Goal: Transaction & Acquisition: Purchase product/service

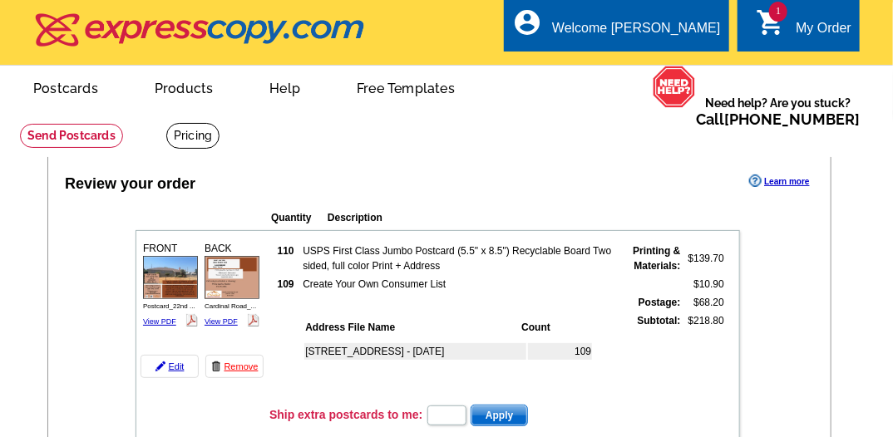
click at [50, 86] on link "Postcards" at bounding box center [66, 86] width 118 height 39
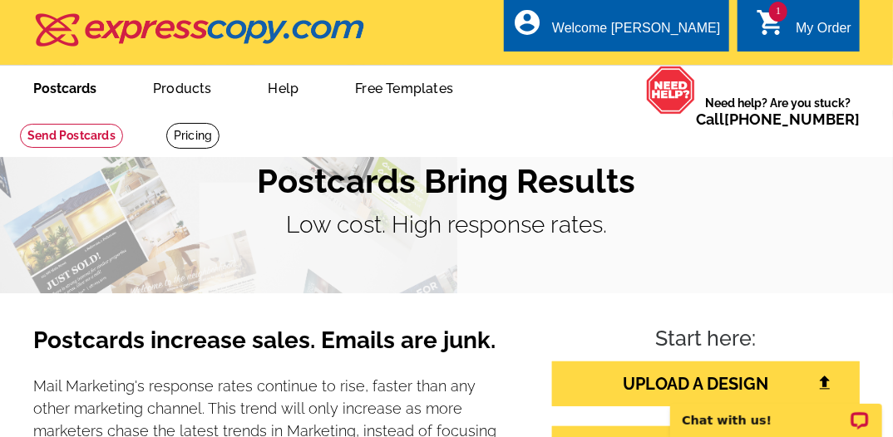
click at [43, 88] on link "Postcards" at bounding box center [65, 86] width 116 height 39
click at [793, 23] on link "1 shopping_cart My Order" at bounding box center [803, 28] width 96 height 21
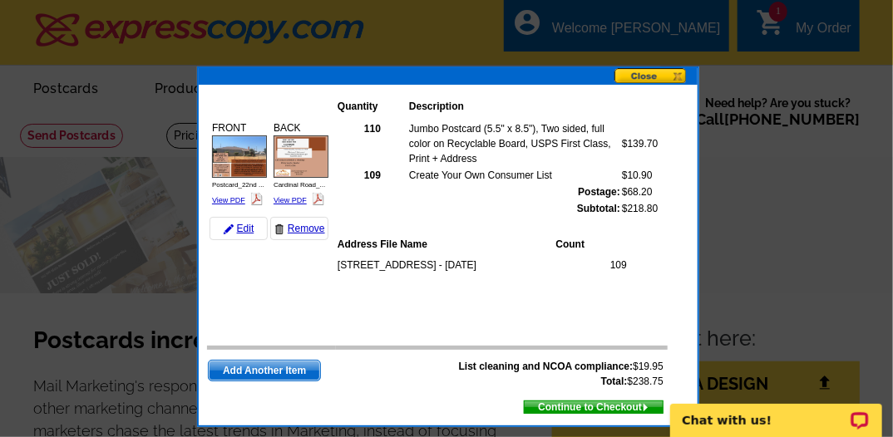
click at [637, 72] on button at bounding box center [655, 76] width 83 height 17
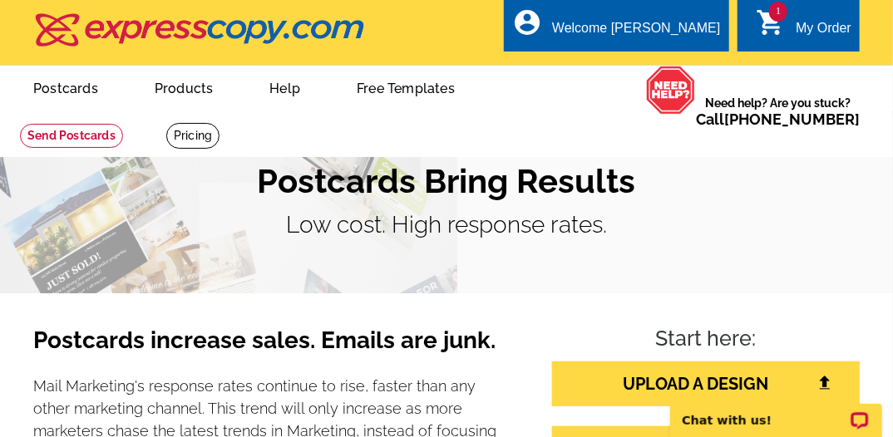
click at [764, 13] on icon "shopping_cart" at bounding box center [770, 22] width 30 height 30
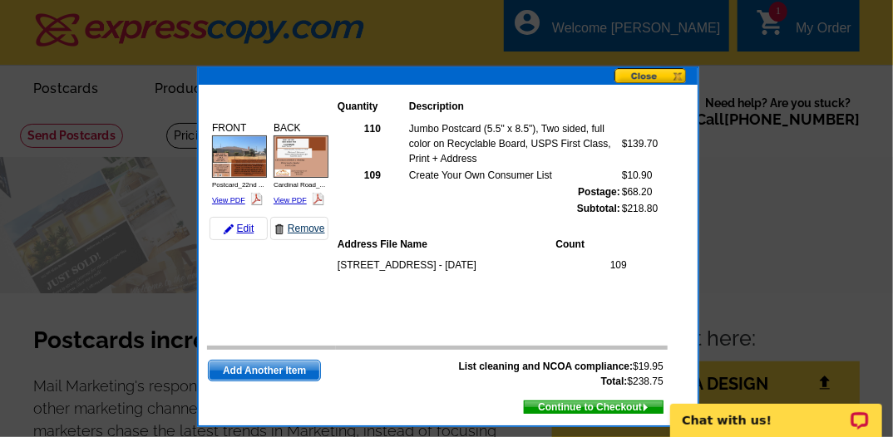
click at [302, 228] on link "Remove" at bounding box center [299, 228] width 58 height 23
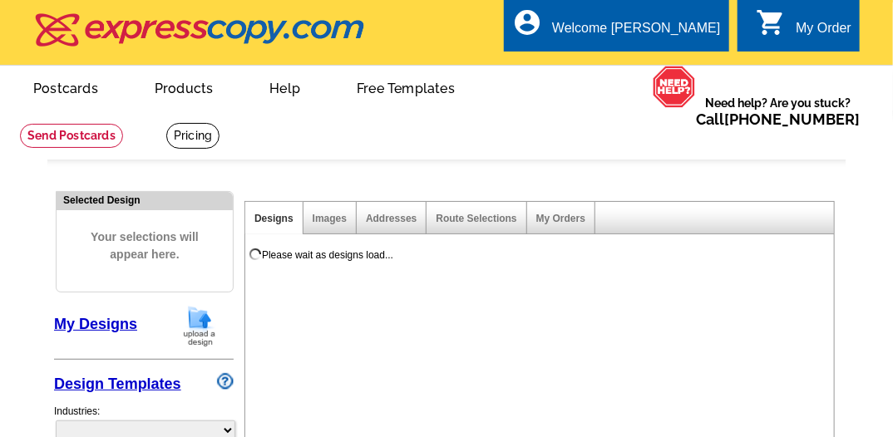
select select "785"
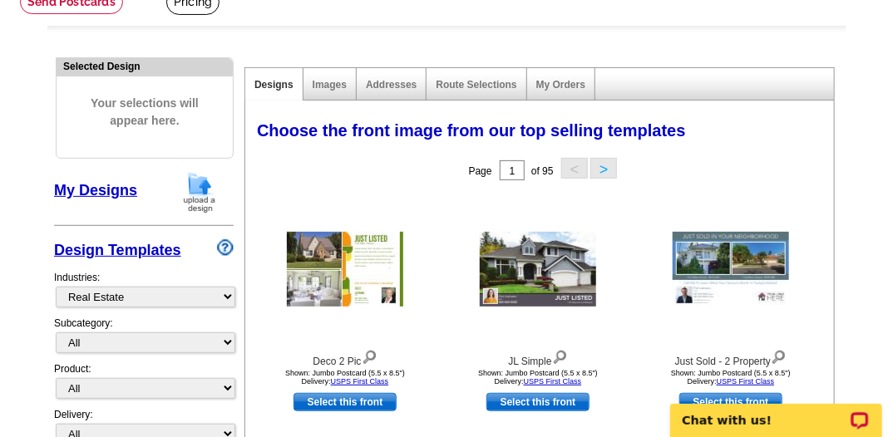
scroll to position [133, 0]
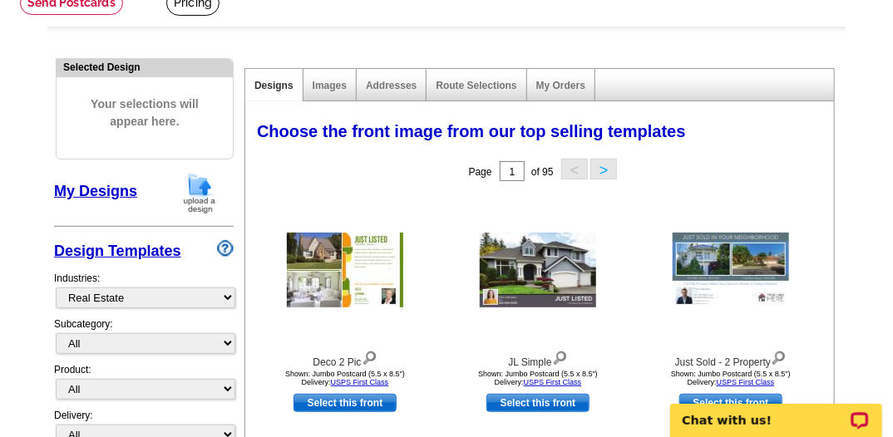
click at [114, 189] on link "My Designs" at bounding box center [95, 191] width 83 height 17
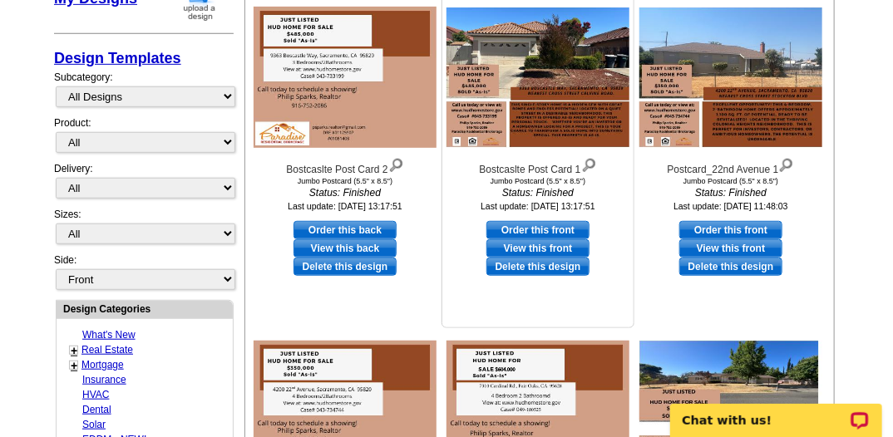
scroll to position [326, 0]
click at [522, 230] on link "Order this front" at bounding box center [537, 230] width 103 height 18
select select "2"
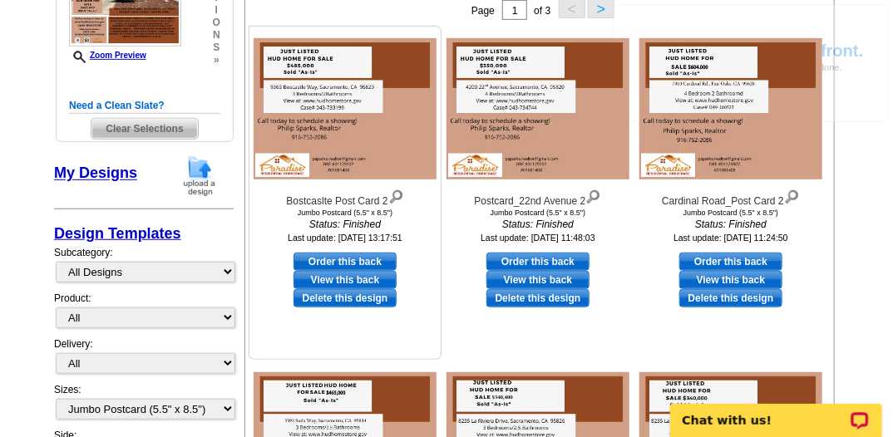
scroll to position [331, 0]
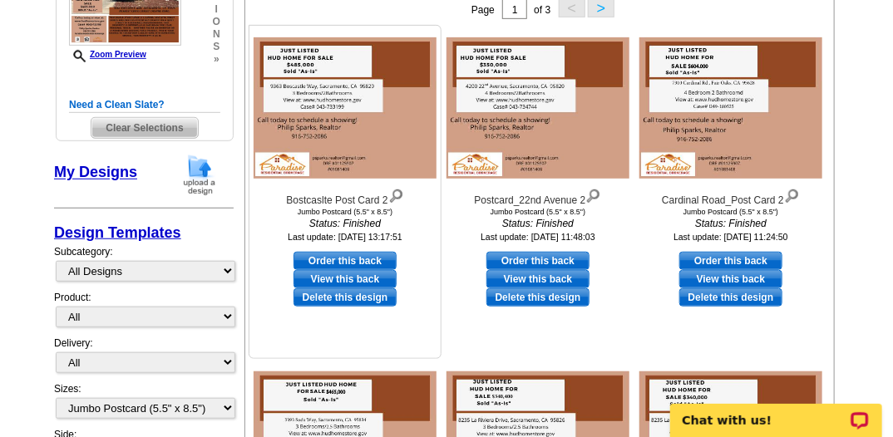
click at [332, 258] on link "Order this back" at bounding box center [344, 261] width 103 height 18
select select "front"
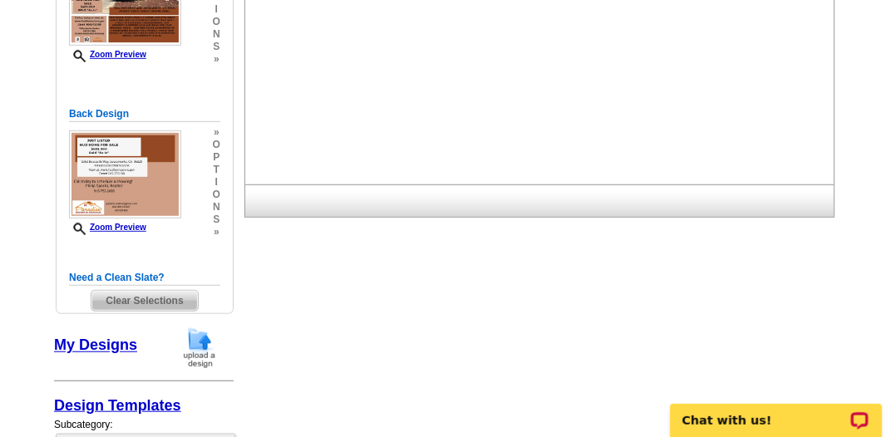
scroll to position [0, 0]
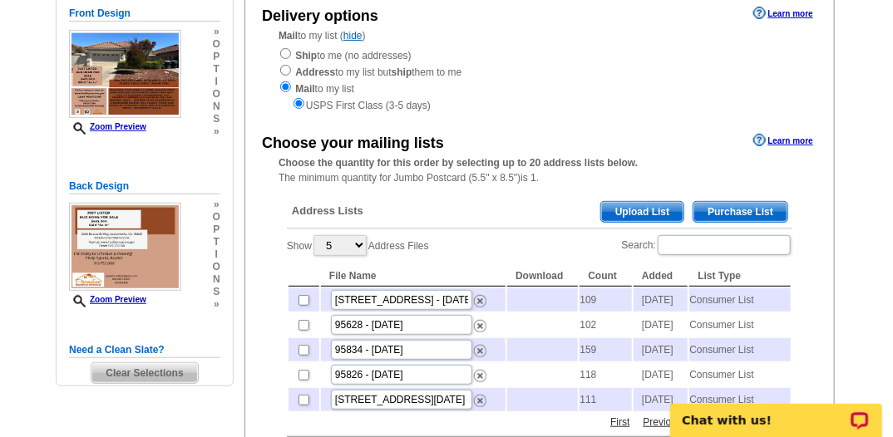
scroll to position [198, 0]
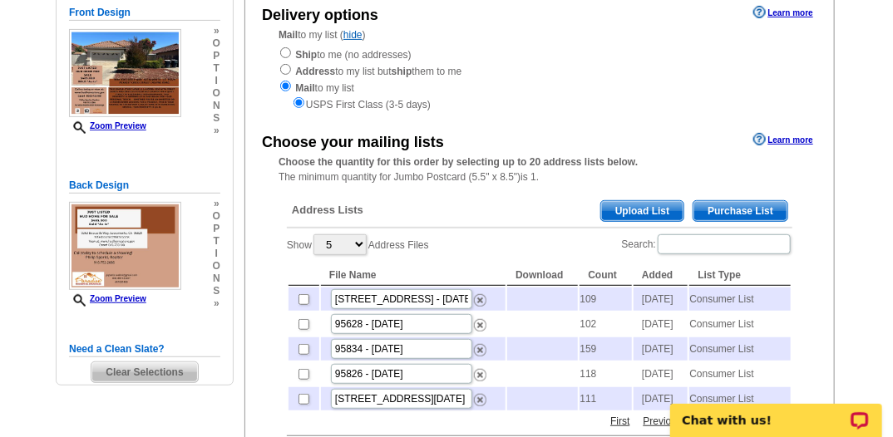
click at [716, 207] on span "Purchase List" at bounding box center [740, 211] width 94 height 20
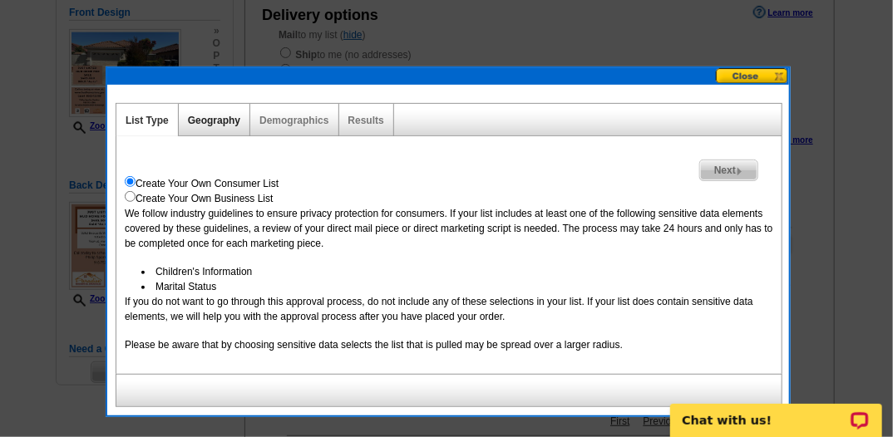
click at [216, 120] on link "Geography" at bounding box center [214, 121] width 52 height 12
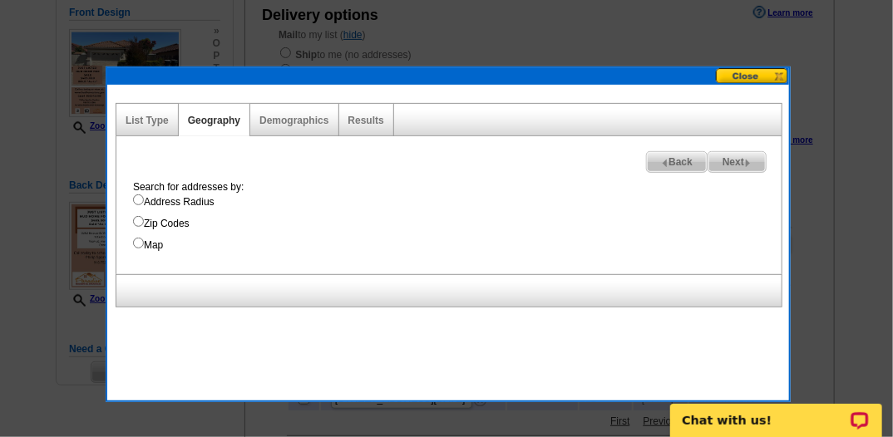
click at [138, 198] on input "Address Radius" at bounding box center [138, 199] width 11 height 11
radio input "true"
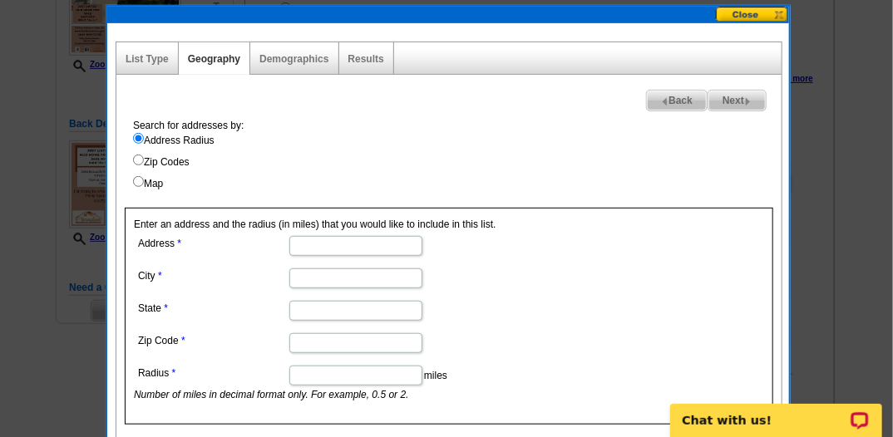
scroll to position [260, 0]
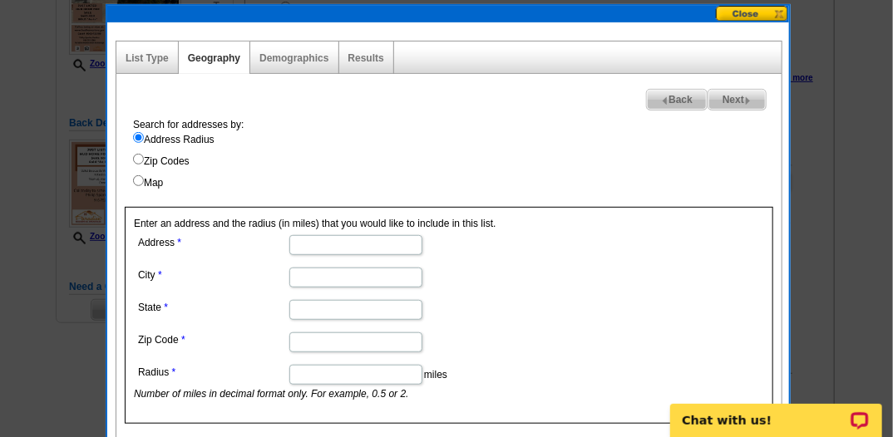
click at [138, 160] on input "Zip Codes" at bounding box center [138, 159] width 11 height 11
radio input "true"
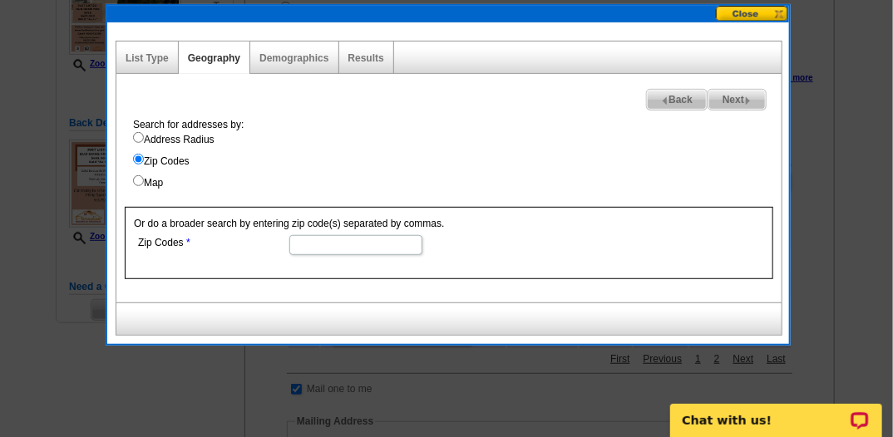
click at [298, 243] on input "Zip Codes" at bounding box center [355, 245] width 133 height 20
type input "95829"
click at [726, 100] on span "Next" at bounding box center [736, 100] width 57 height 20
select select
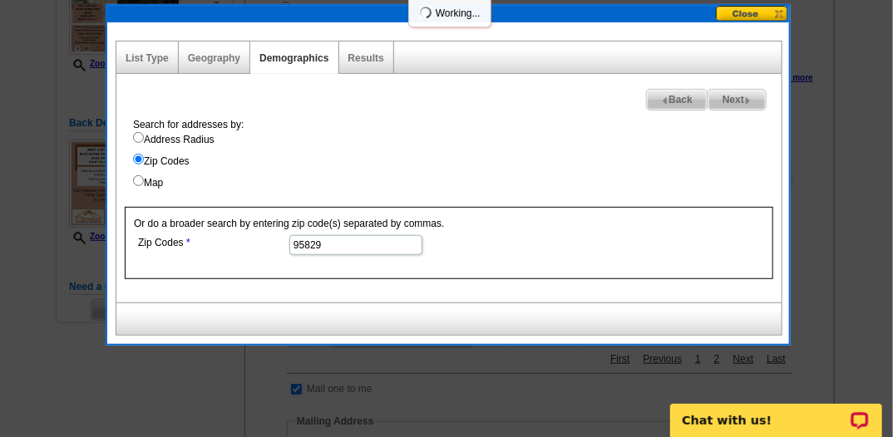
select select
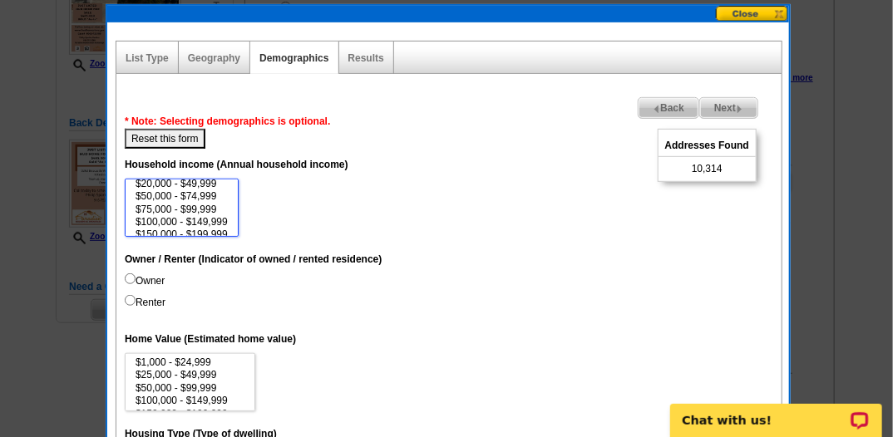
scroll to position [27, 0]
select select "100000-149999"
click at [180, 209] on option "$100,000 - $149,999" at bounding box center [182, 213] width 96 height 12
click at [129, 277] on input "Owner" at bounding box center [130, 278] width 11 height 11
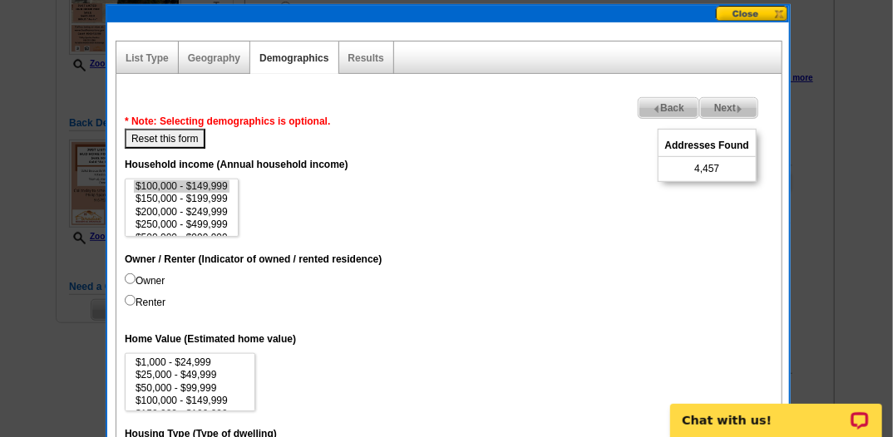
radio input "true"
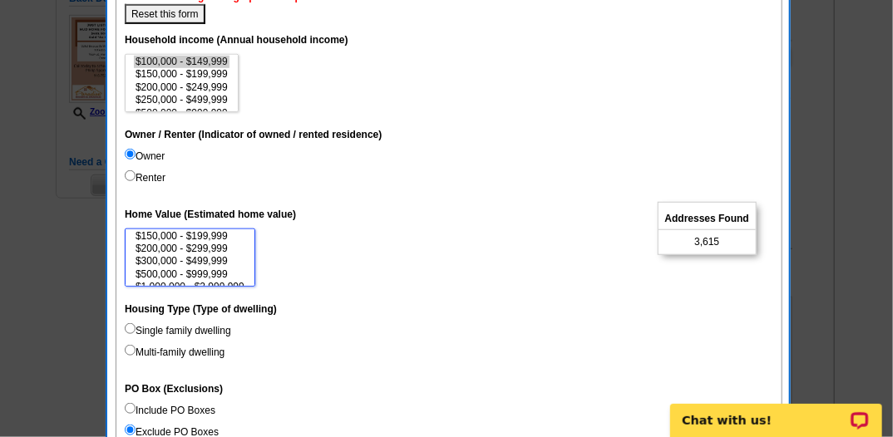
scroll to position [76, 0]
select select "500000-999999"
click at [189, 249] on option "$500,000 - $999,999" at bounding box center [190, 251] width 112 height 12
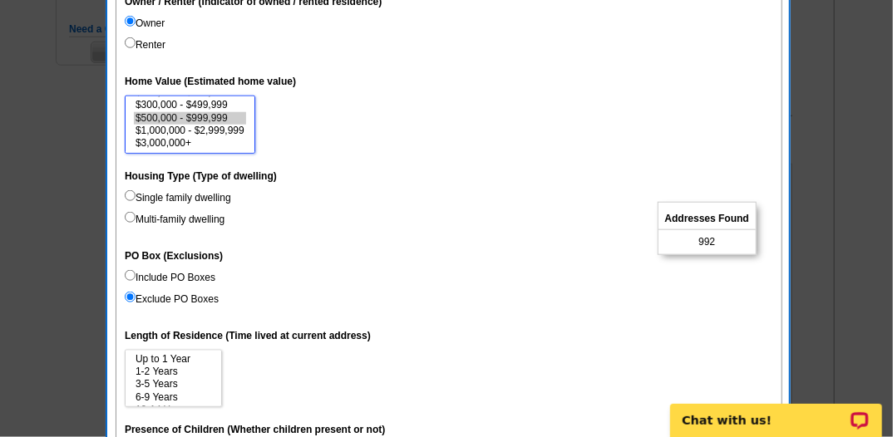
scroll to position [519, 0]
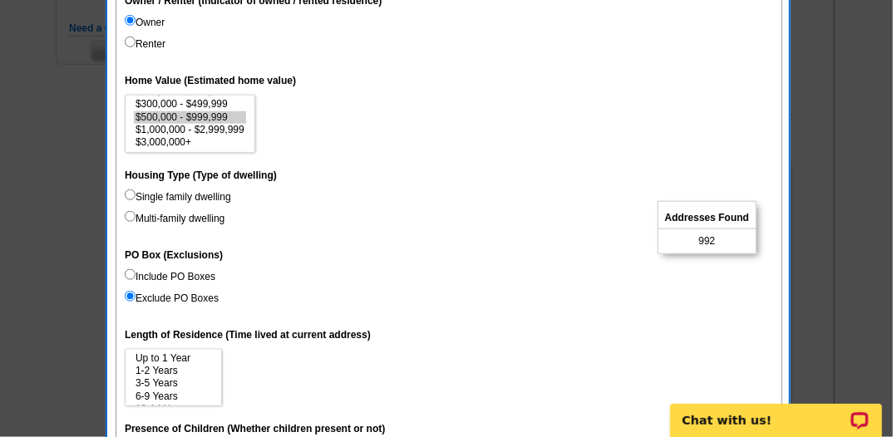
click at [130, 193] on input "Single family dwelling" at bounding box center [130, 194] width 11 height 11
radio input "true"
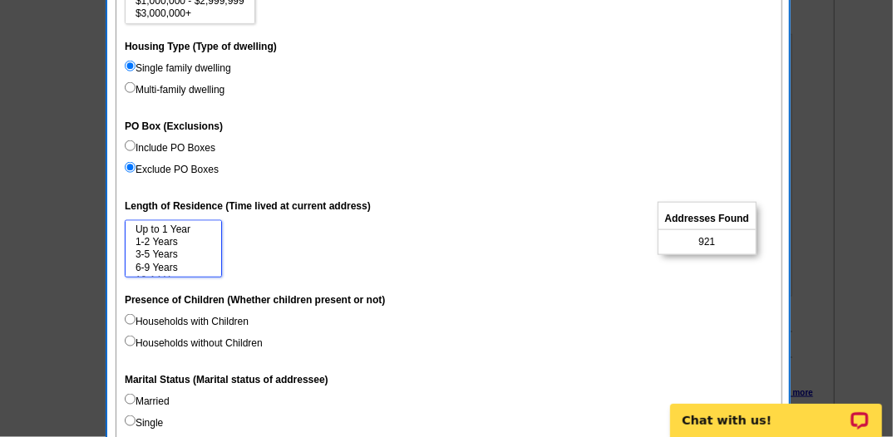
scroll to position [25, 0]
select select "10-14"
click at [162, 254] on option "10-14 Years" at bounding box center [173, 255] width 79 height 12
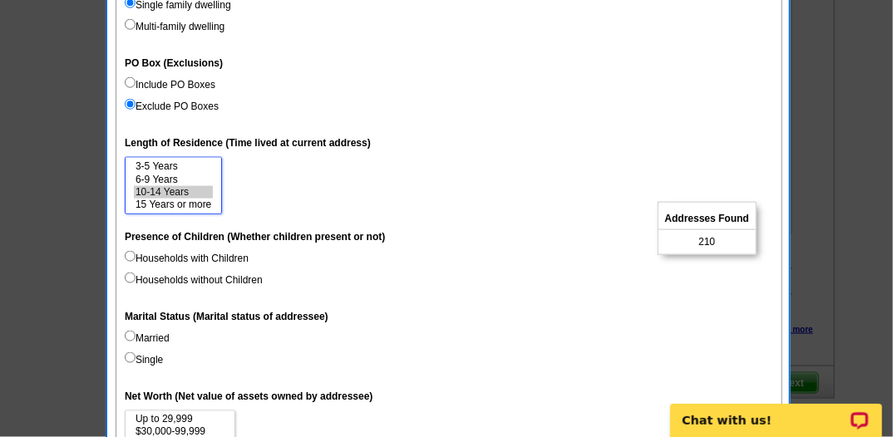
scroll to position [711, 0]
click at [130, 256] on input "Households with Children" at bounding box center [130, 255] width 11 height 11
radio input "true"
click at [129, 278] on input "Households without Children" at bounding box center [130, 277] width 11 height 11
radio input "true"
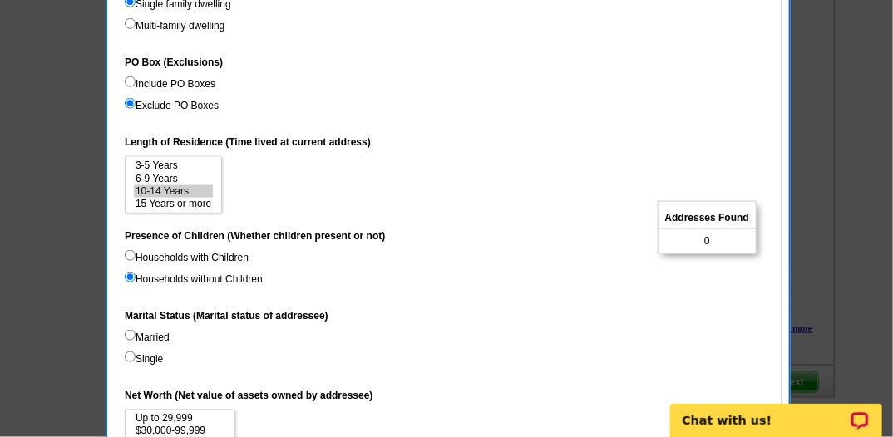
click at [126, 255] on input "Households with Children" at bounding box center [130, 255] width 11 height 11
radio input "true"
click at [128, 357] on input "Single" at bounding box center [130, 357] width 11 height 11
radio input "true"
click at [127, 335] on input "Married" at bounding box center [130, 335] width 11 height 11
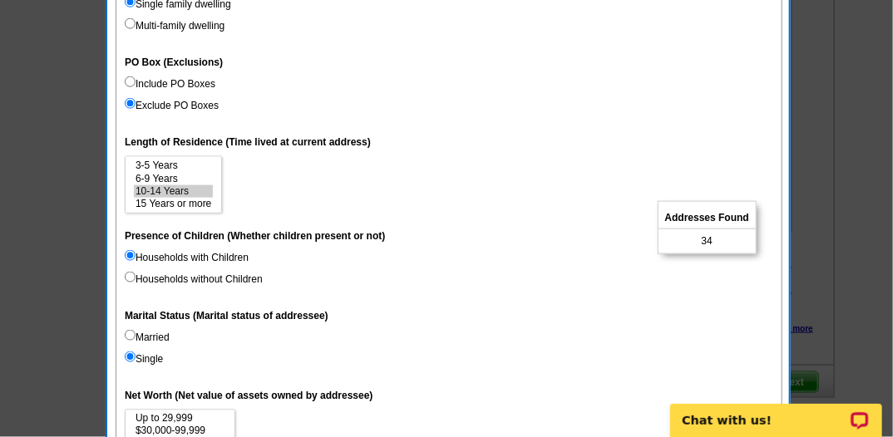
radio input "true"
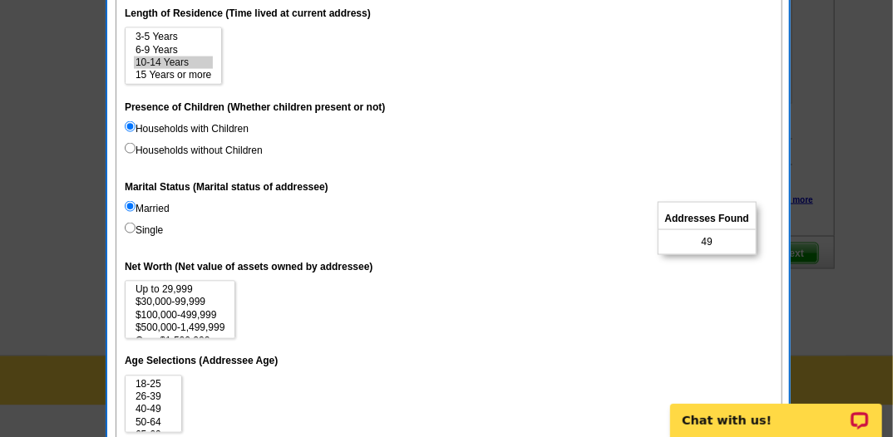
scroll to position [841, 0]
select select "100000-499999"
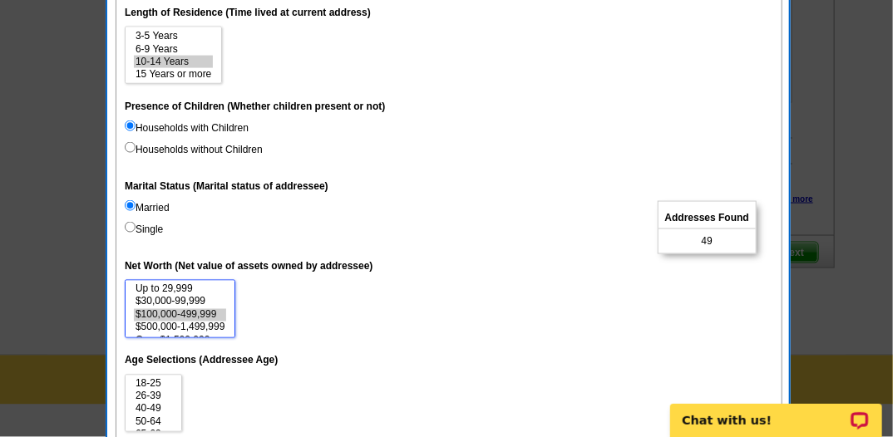
click at [164, 313] on option "$100,000-499,999" at bounding box center [180, 315] width 92 height 12
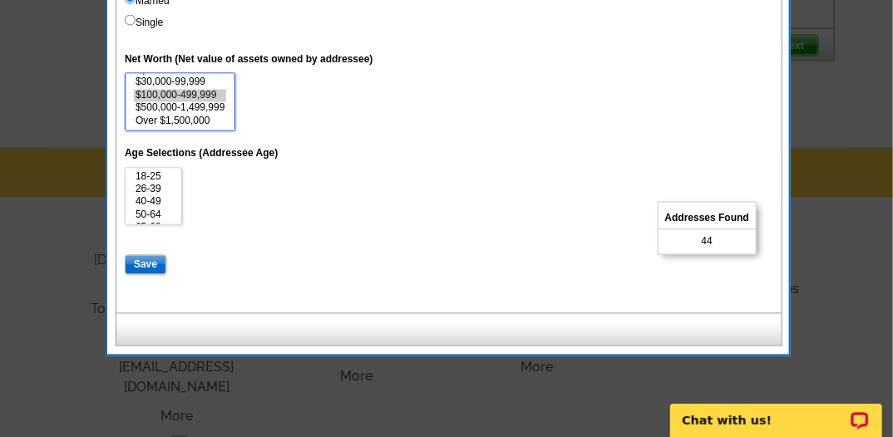
scroll to position [1049, 0]
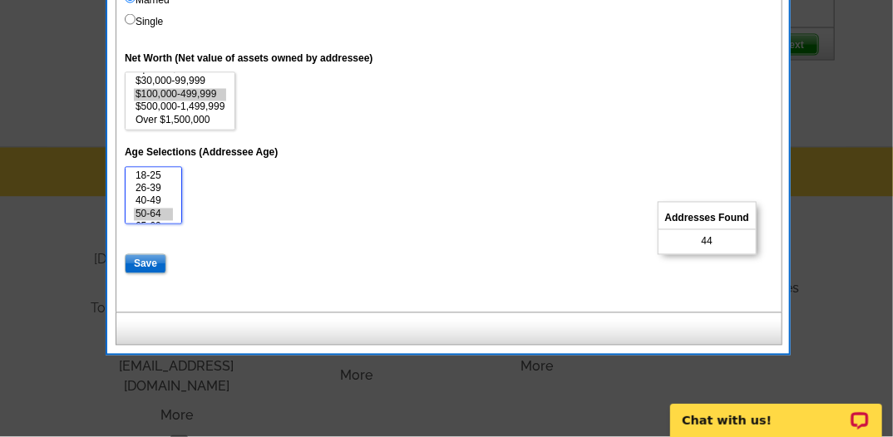
click at [143, 216] on option "50-64" at bounding box center [153, 215] width 39 height 12
click at [143, 189] on option "26-39" at bounding box center [153, 189] width 39 height 12
click at [136, 185] on option "65-69" at bounding box center [153, 190] width 39 height 12
click at [140, 214] on option "Over 75" at bounding box center [153, 215] width 39 height 12
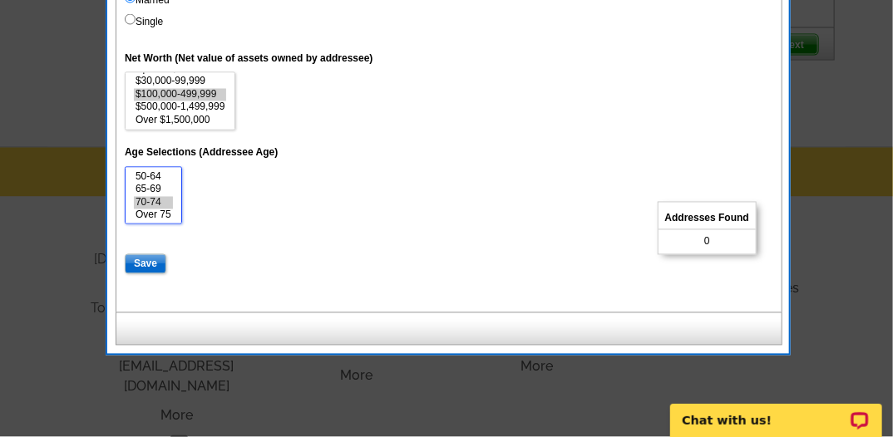
click at [143, 197] on option "70-74" at bounding box center [153, 203] width 39 height 12
click at [143, 187] on option "40-49" at bounding box center [153, 190] width 39 height 12
click at [146, 176] on option "26-39" at bounding box center [153, 178] width 39 height 12
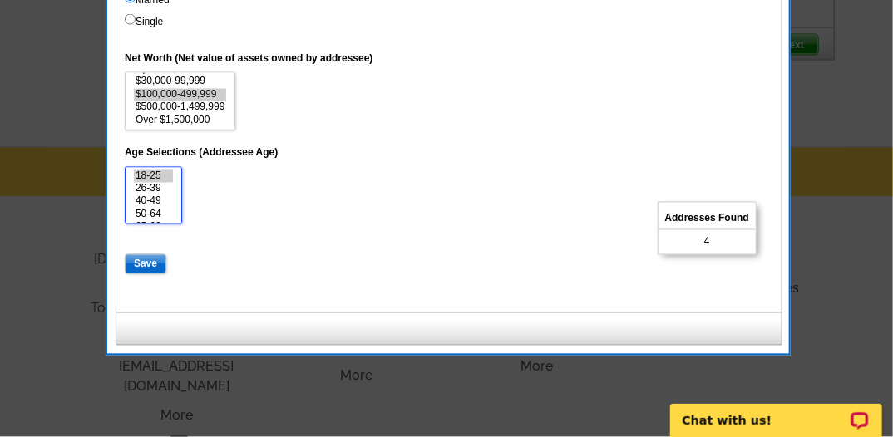
click at [145, 173] on option "18-25" at bounding box center [153, 176] width 39 height 12
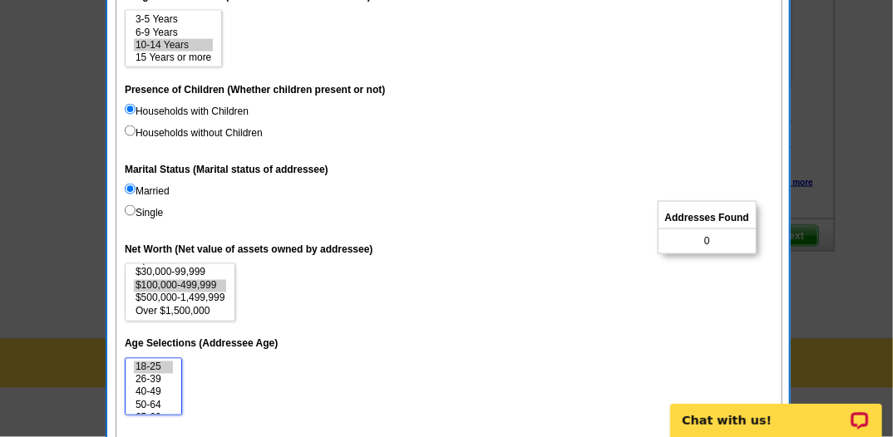
scroll to position [857, 0]
select select "40-49"
click at [146, 394] on option "40-49" at bounding box center [153, 393] width 39 height 12
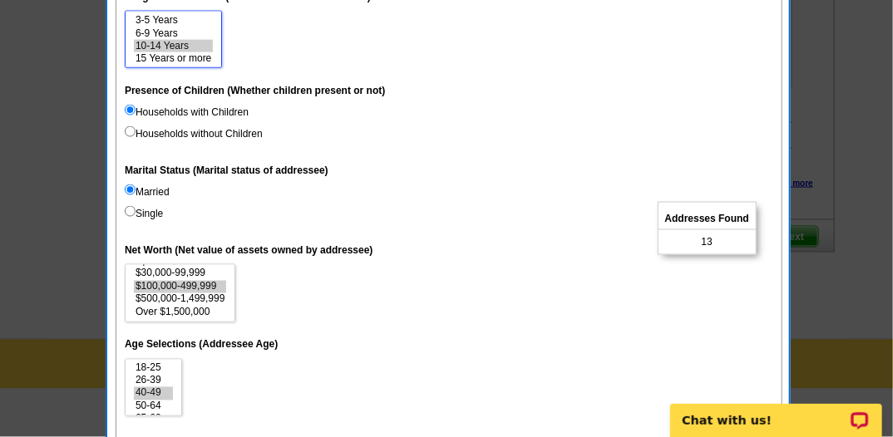
select select "6-9"
click at [162, 33] on option "6-9 Years" at bounding box center [173, 33] width 79 height 12
click at [128, 131] on input "Households without Children" at bounding box center [130, 131] width 11 height 11
radio input "true"
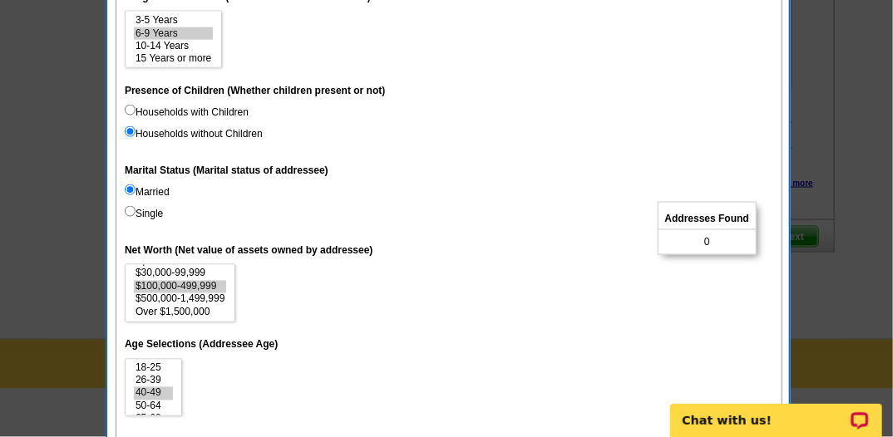
click at [130, 106] on input "Households with Children" at bounding box center [130, 110] width 11 height 11
radio input "true"
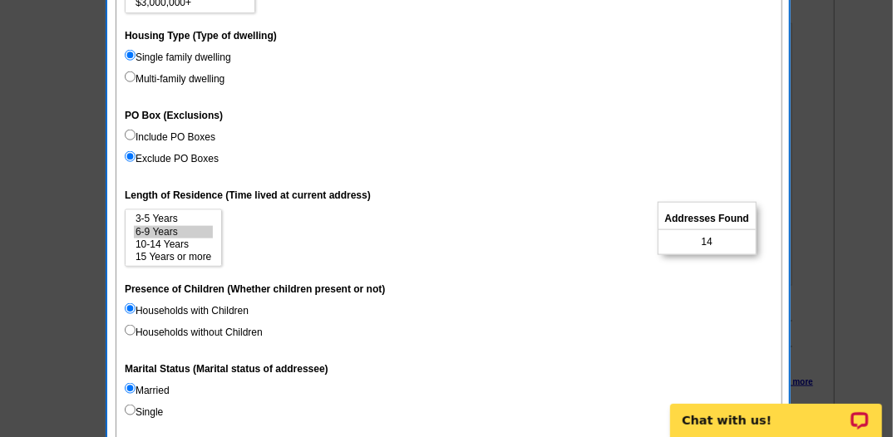
scroll to position [658, 0]
click at [130, 134] on input "Include PO Boxes" at bounding box center [130, 135] width 11 height 11
radio input "true"
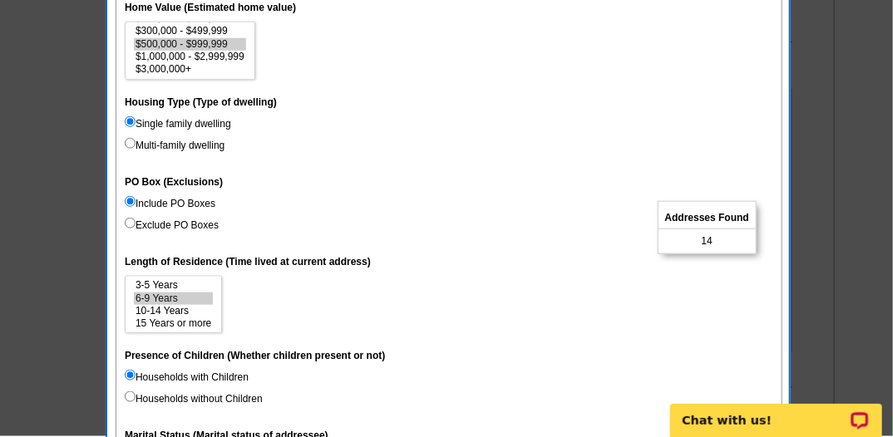
scroll to position [591, 0]
click at [128, 145] on input "Multi-family dwelling" at bounding box center [130, 144] width 11 height 11
radio input "true"
click at [126, 117] on input "Single family dwelling" at bounding box center [130, 122] width 11 height 11
radio input "true"
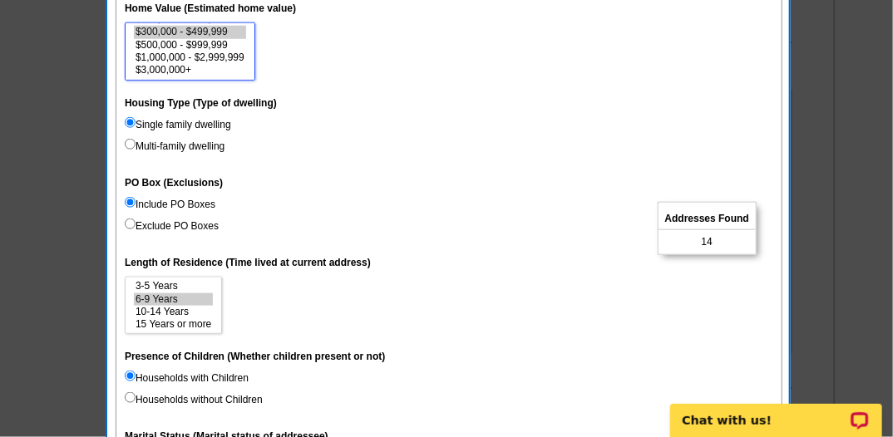
click at [206, 30] on option "$300,000 - $499,999" at bounding box center [190, 32] width 112 height 12
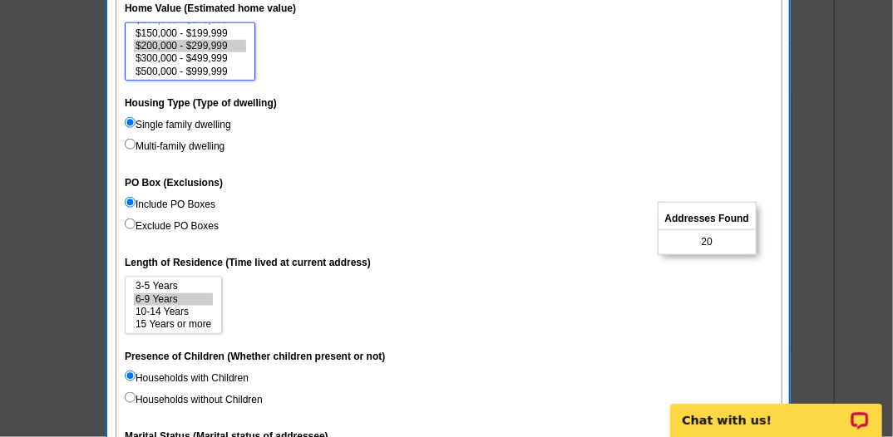
click at [185, 41] on option "$200,000 - $299,999" at bounding box center [190, 46] width 112 height 12
click at [189, 36] on option "$150,000 - $199,999" at bounding box center [190, 33] width 112 height 12
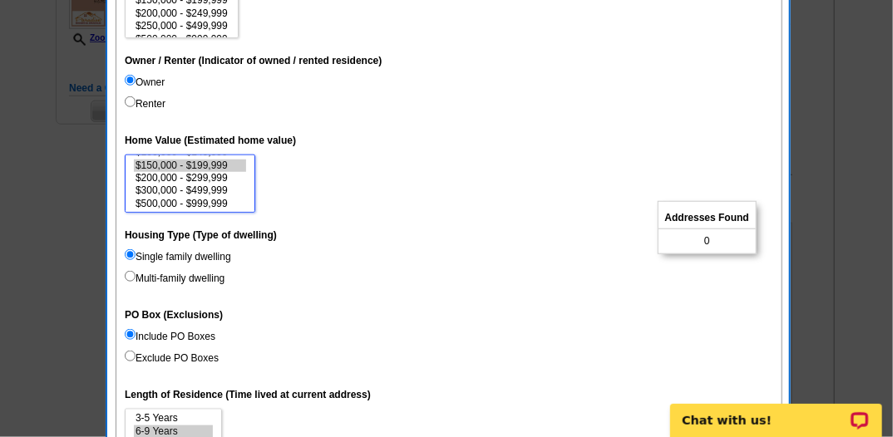
scroll to position [76, 0]
click at [181, 188] on option "$1,000,000 - $2,999,999" at bounding box center [190, 190] width 112 height 12
select select "500000-999999"
click at [185, 174] on option "$500,000 - $999,999" at bounding box center [190, 177] width 112 height 12
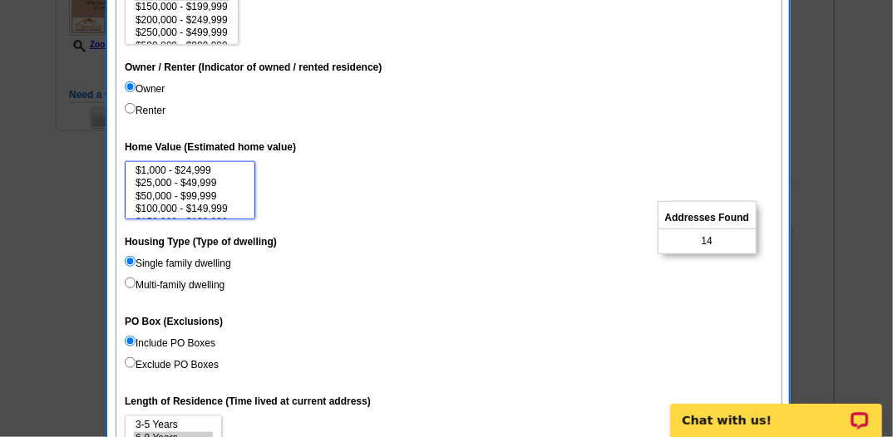
scroll to position [452, 0]
click at [126, 109] on input "Renter" at bounding box center [130, 108] width 11 height 11
radio input "true"
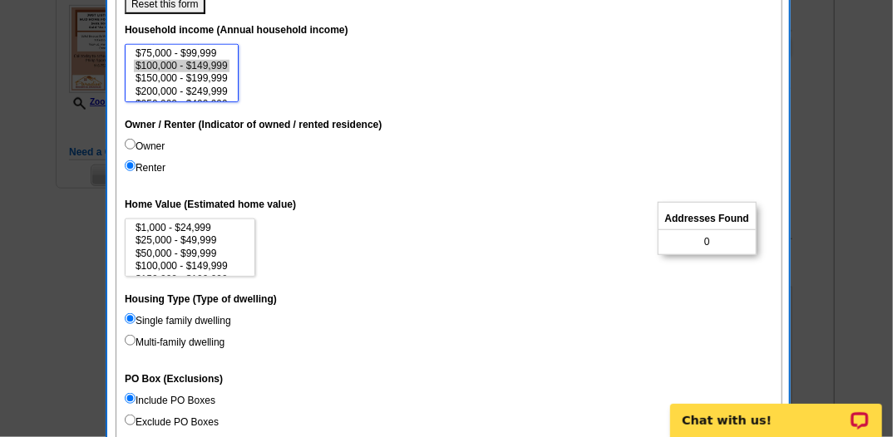
scroll to position [27, 0]
click at [187, 62] on option "$75,000 - $99,999" at bounding box center [182, 66] width 96 height 12
click at [189, 55] on option "$50,000 - $74,999" at bounding box center [182, 53] width 96 height 12
select select "250000-499999"
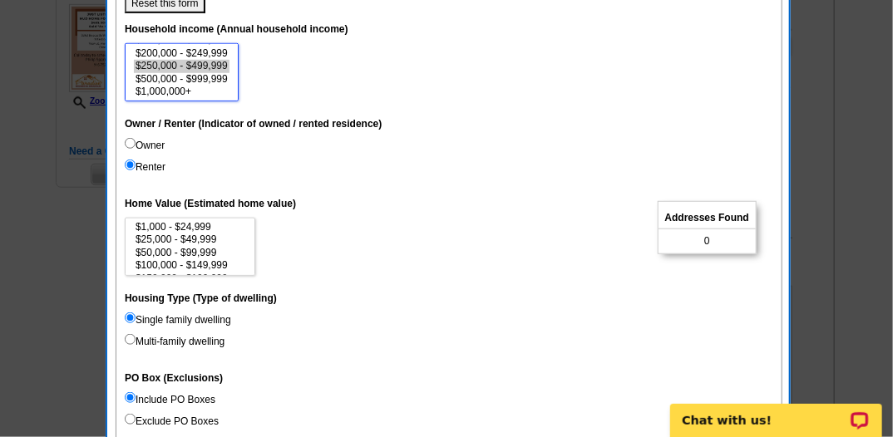
click at [177, 65] on option "$250,000 - $499,999" at bounding box center [182, 66] width 96 height 12
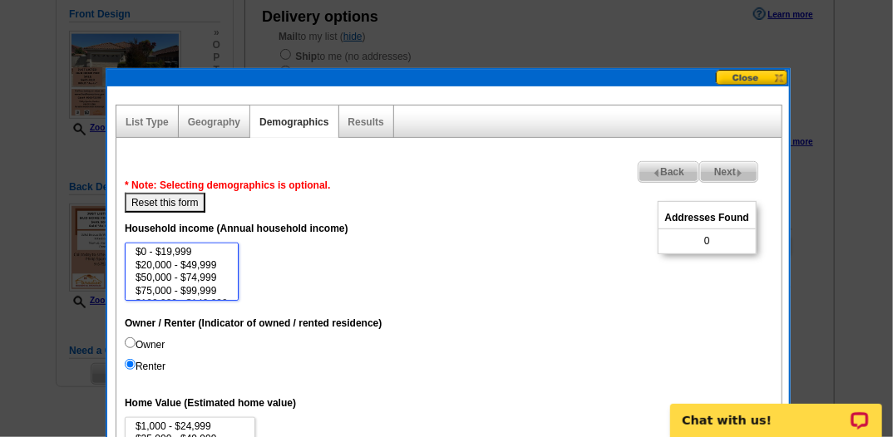
scroll to position [195, 0]
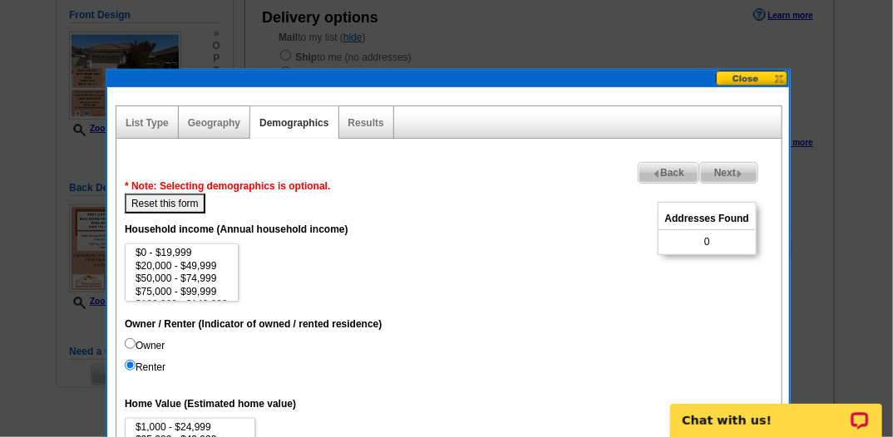
click at [175, 198] on button "Reset this form" at bounding box center [165, 204] width 81 height 20
select select
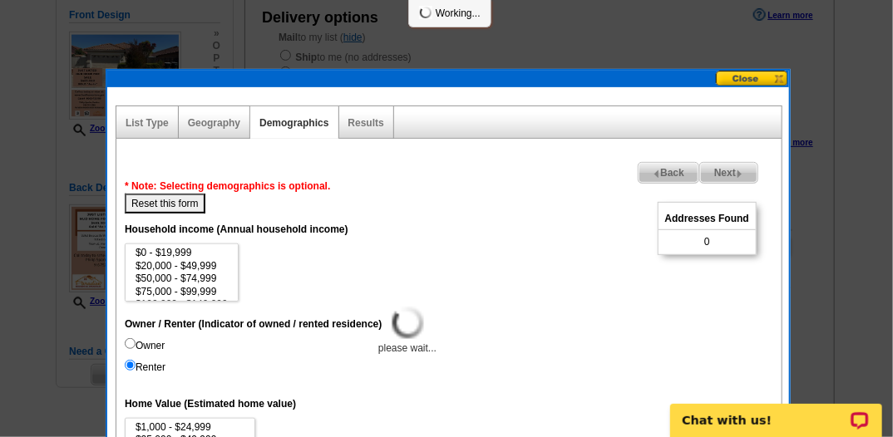
select select
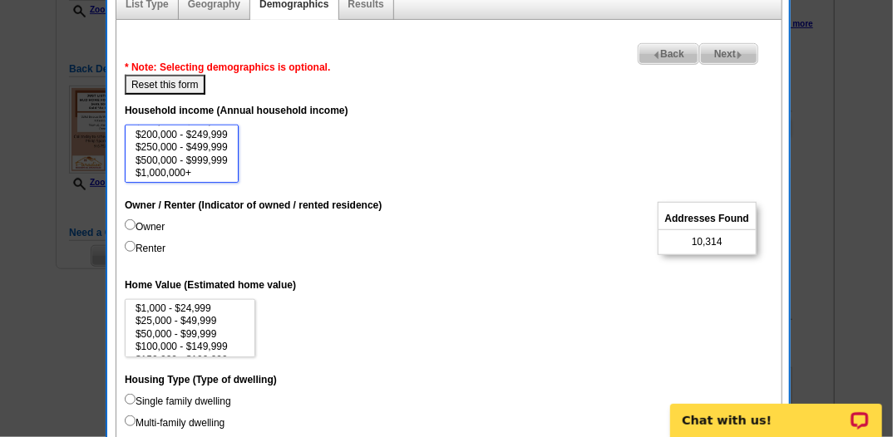
scroll to position [50, 0]
select select "150000-199999"
click at [187, 145] on option "$150,000 - $199,999" at bounding box center [182, 148] width 96 height 12
click at [128, 245] on input "Renter" at bounding box center [130, 246] width 11 height 11
radio input "true"
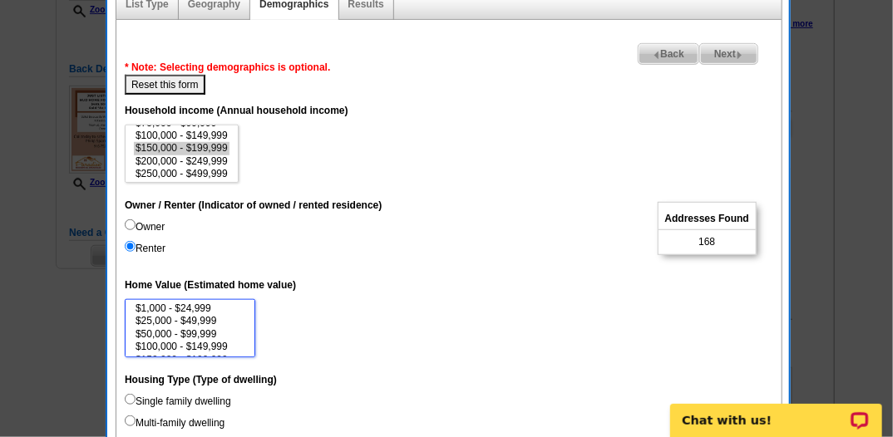
scroll to position [27, 0]
click at [189, 306] on option "$50,000 - $99,999" at bounding box center [190, 308] width 112 height 12
click at [191, 319] on option "$100,000 - $149,999" at bounding box center [190, 320] width 112 height 12
click at [193, 335] on option "$150,000 - $199,999" at bounding box center [190, 333] width 112 height 12
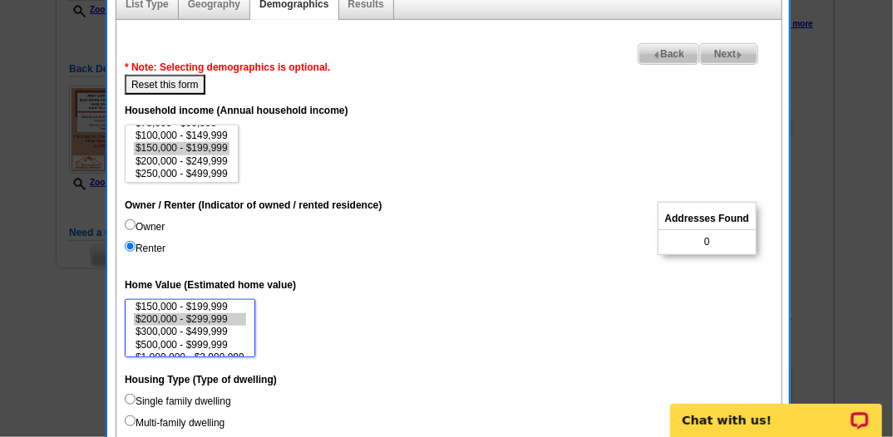
click at [185, 316] on option "$200,000 - $299,999" at bounding box center [190, 319] width 112 height 12
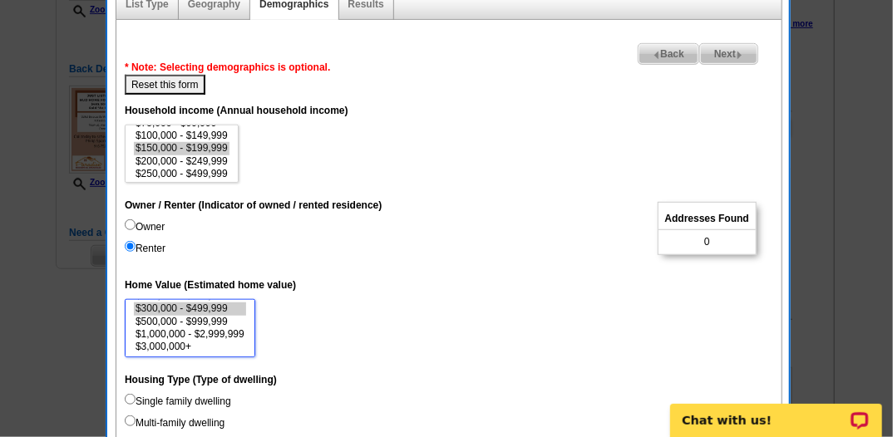
click at [186, 306] on option "$300,000 - $499,999" at bounding box center [190, 308] width 112 height 12
select select "500000-999999"
click at [190, 317] on option "$500,000 - $999,999" at bounding box center [190, 322] width 112 height 12
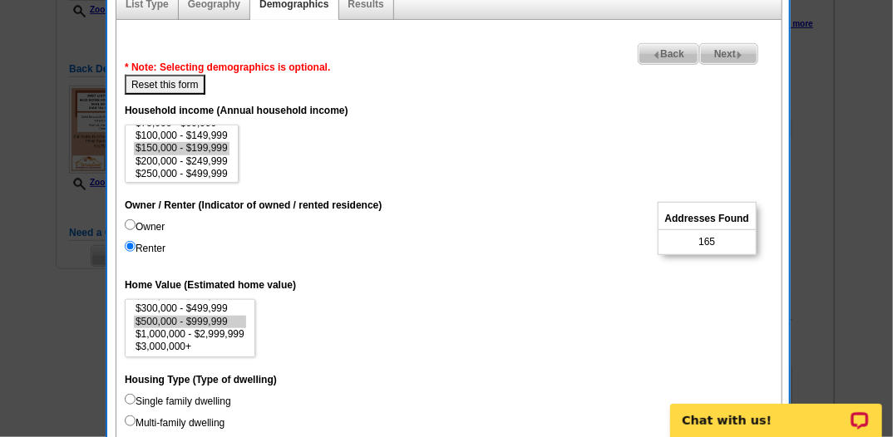
click at [349, 299] on dd "$1,000 - $24,999 $25,000 - $49,999 $50,000 - $99,999 $100,000 - $149,999 $150,0…" at bounding box center [449, 328] width 648 height 58
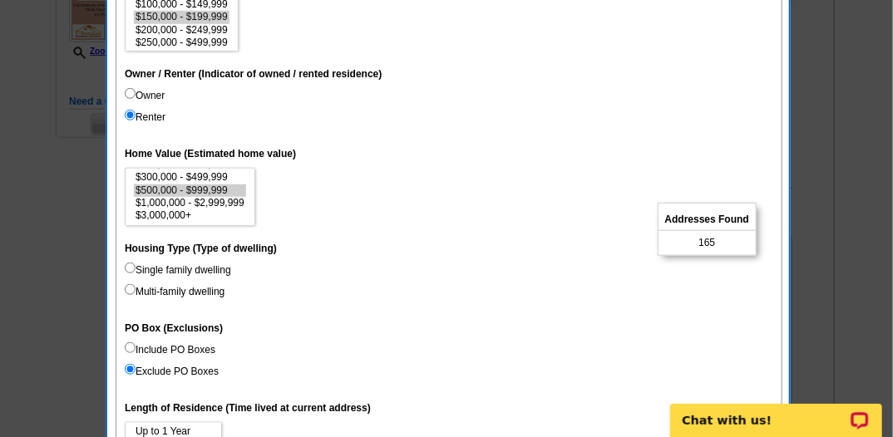
scroll to position [446, 0]
click at [130, 266] on input "Single family dwelling" at bounding box center [130, 267] width 11 height 11
radio input "true"
click at [126, 285] on input "Multi-family dwelling" at bounding box center [130, 288] width 11 height 11
radio input "true"
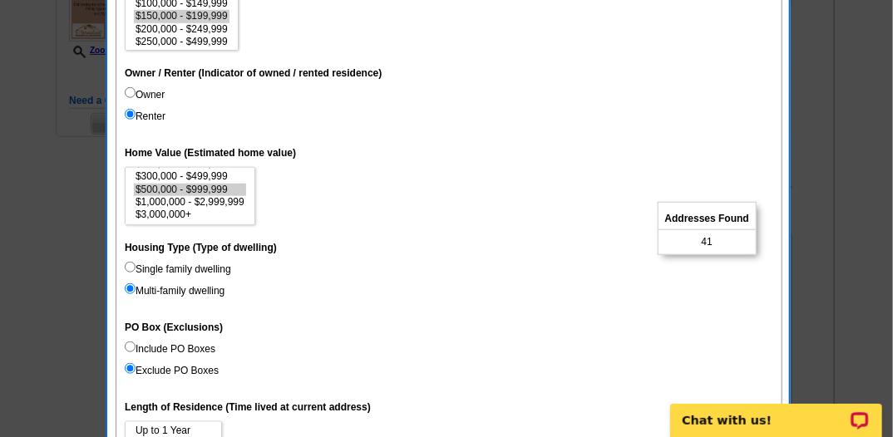
click at [130, 263] on input "Single family dwelling" at bounding box center [130, 267] width 11 height 11
radio input "true"
click at [126, 344] on input "Include PO Boxes" at bounding box center [130, 347] width 11 height 11
radio input "true"
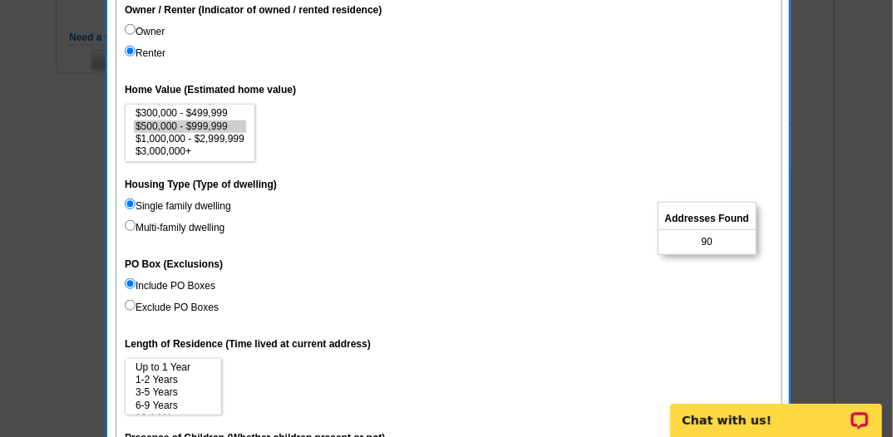
scroll to position [510, 0]
click at [129, 222] on input "Multi-family dwelling" at bounding box center [130, 224] width 11 height 11
radio input "true"
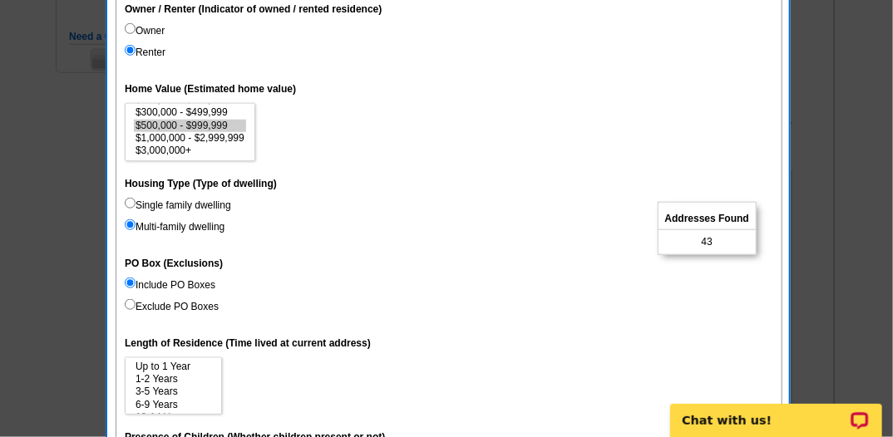
click at [135, 189] on dt "Housing Type (Type of dwelling)" at bounding box center [449, 183] width 648 height 30
click at [125, 209] on label "Single family dwelling" at bounding box center [178, 205] width 106 height 15
click at [125, 209] on input "Single family dwelling" at bounding box center [130, 203] width 11 height 11
radio input "true"
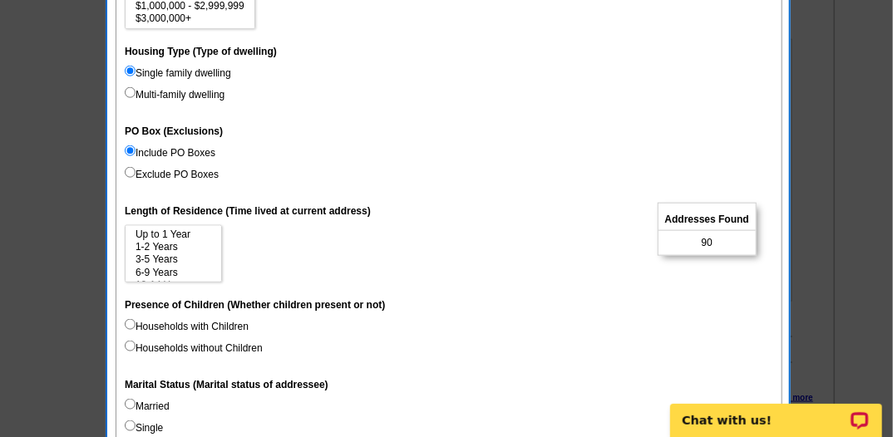
scroll to position [643, 0]
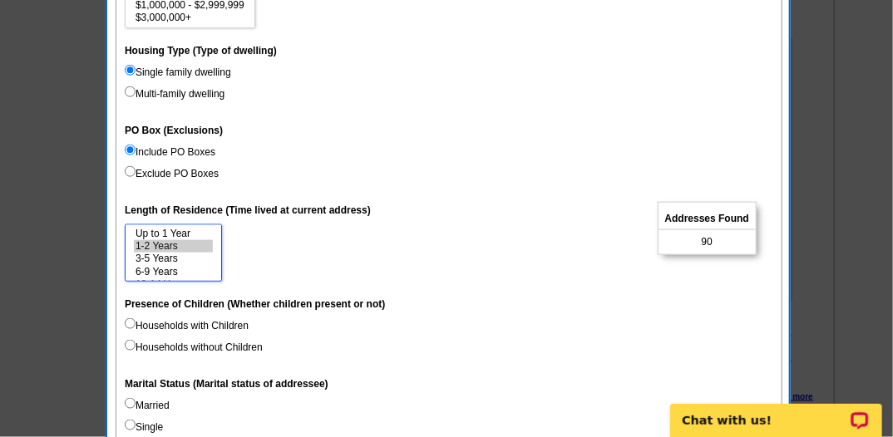
click at [164, 245] on option "1-2 Years" at bounding box center [173, 246] width 79 height 12
click at [167, 232] on option "Up to 1 Year" at bounding box center [173, 234] width 79 height 12
click at [145, 256] on option "3-5 Years" at bounding box center [173, 259] width 79 height 12
click at [154, 270] on option "6-9 Years" at bounding box center [173, 272] width 79 height 12
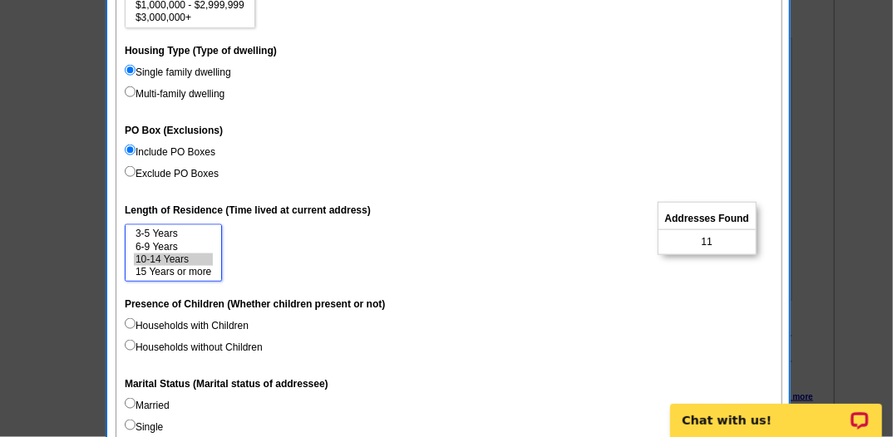
click at [174, 258] on option "10-14 Years" at bounding box center [173, 259] width 79 height 12
click at [168, 273] on option "15 Years or more" at bounding box center [173, 272] width 79 height 12
select select "6-9"
click at [144, 241] on option "6-9 Years" at bounding box center [173, 247] width 79 height 12
click at [125, 322] on input "Households with Children" at bounding box center [130, 323] width 11 height 11
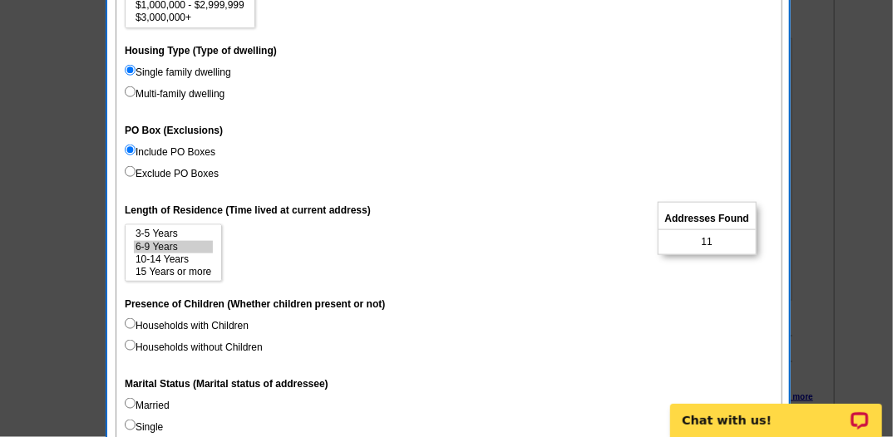
radio input "true"
click at [126, 342] on input "Households without Children" at bounding box center [130, 345] width 11 height 11
radio input "true"
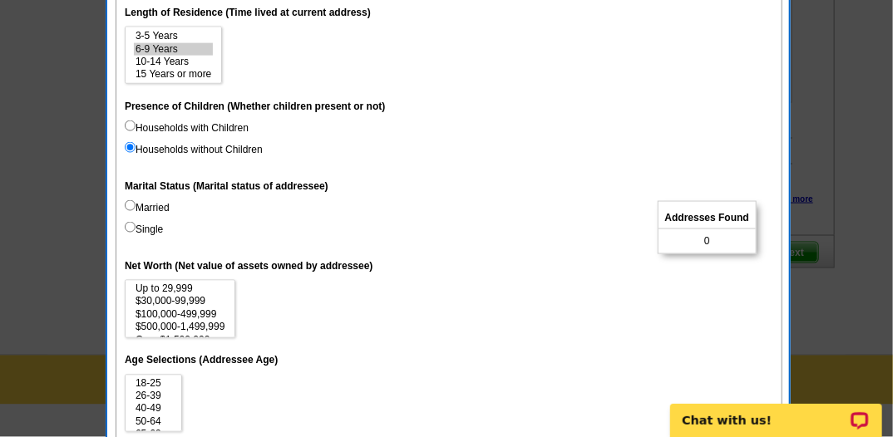
scroll to position [842, 0]
click at [129, 206] on input "Married" at bounding box center [130, 204] width 11 height 11
radio input "true"
click at [136, 225] on label "Single" at bounding box center [144, 228] width 38 height 15
click at [135, 225] on input "Single" at bounding box center [130, 226] width 11 height 11
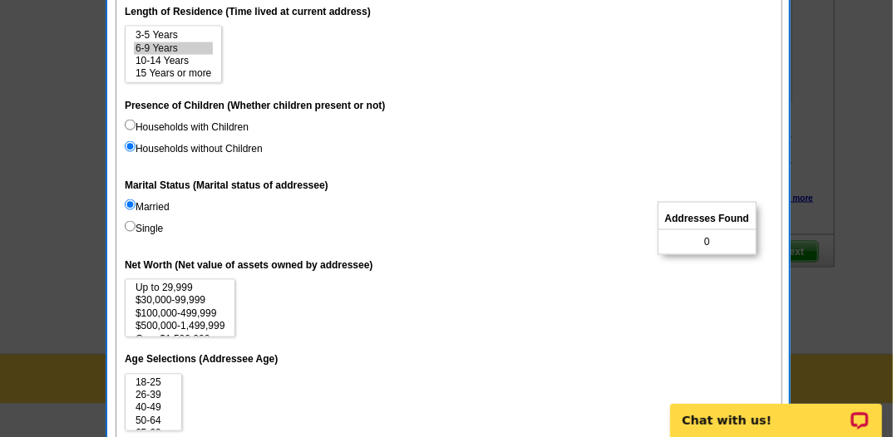
radio input "true"
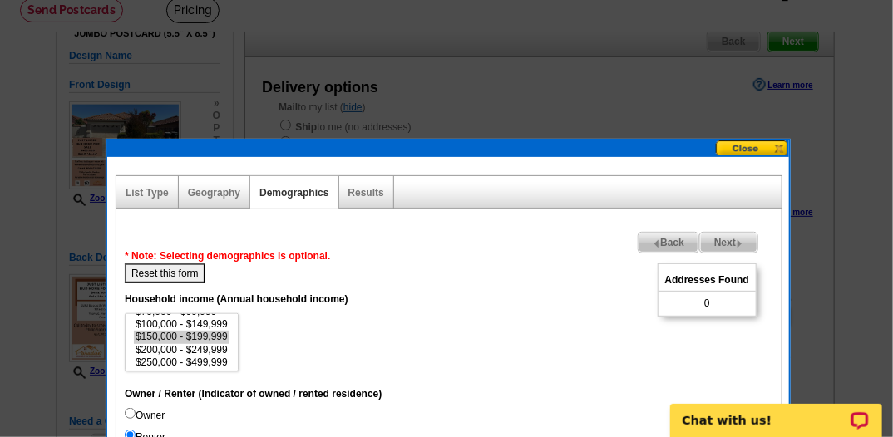
scroll to position [50, 0]
click at [158, 278] on button "Reset this form" at bounding box center [165, 273] width 81 height 20
select select
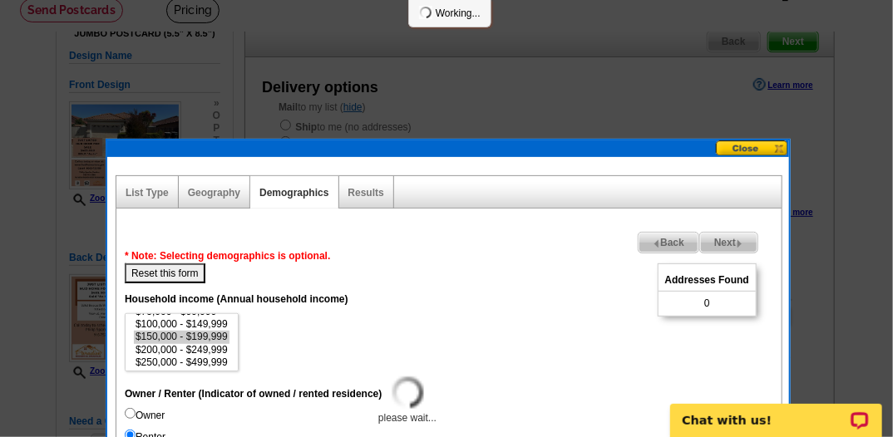
select select
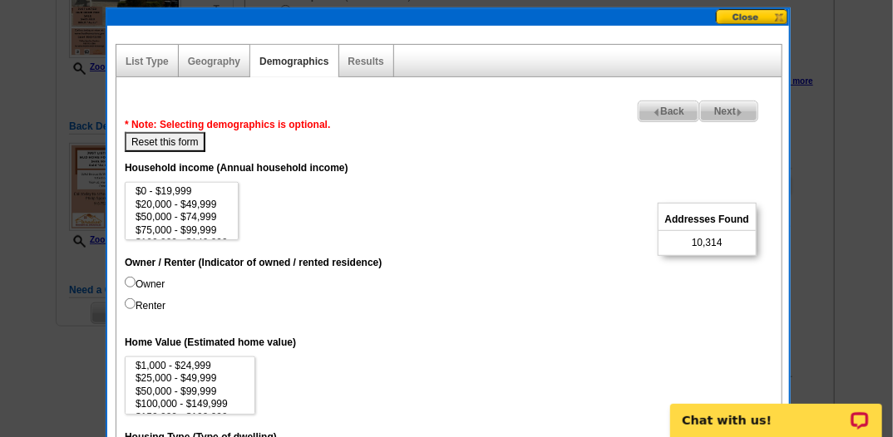
scroll to position [258, 0]
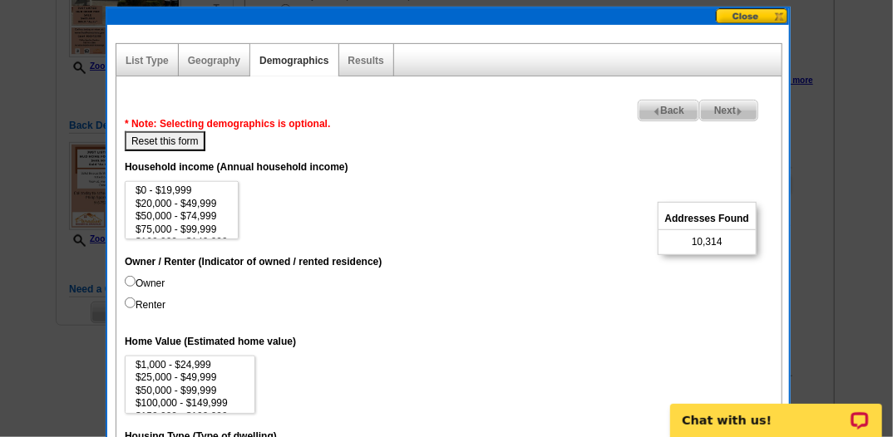
click at [126, 278] on input "Owner" at bounding box center [130, 281] width 11 height 11
radio input "true"
click at [125, 303] on input "Renter" at bounding box center [130, 303] width 11 height 11
radio input "true"
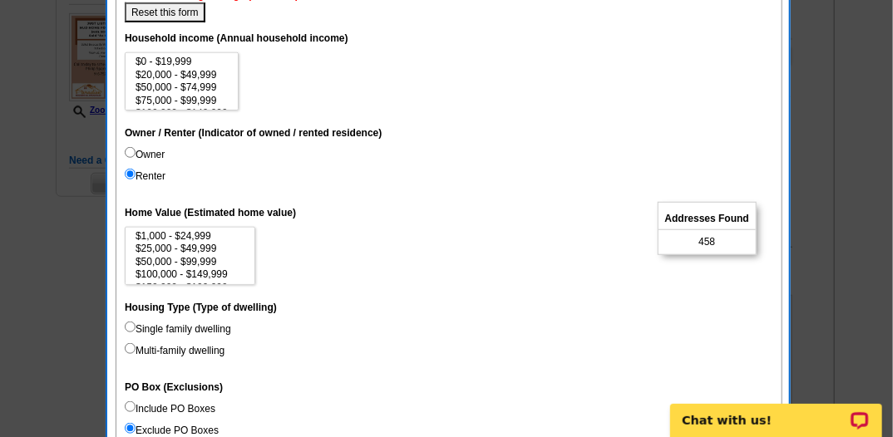
scroll to position [387, 0]
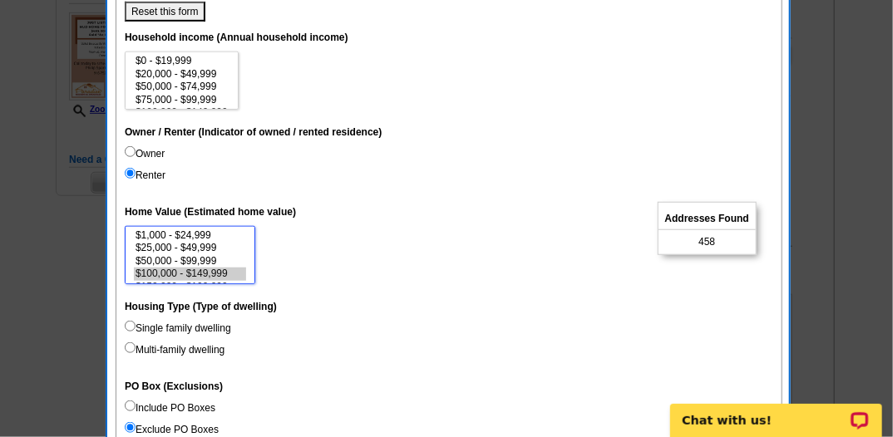
click at [184, 273] on option "$100,000 - $149,999" at bounding box center [190, 274] width 112 height 12
click at [185, 260] on option "$50,000 - $99,999" at bounding box center [190, 261] width 112 height 12
click at [181, 260] on option "$150,000 - $199,999" at bounding box center [190, 260] width 112 height 12
click at [186, 270] on option "$200,000 - $299,999" at bounding box center [190, 273] width 112 height 12
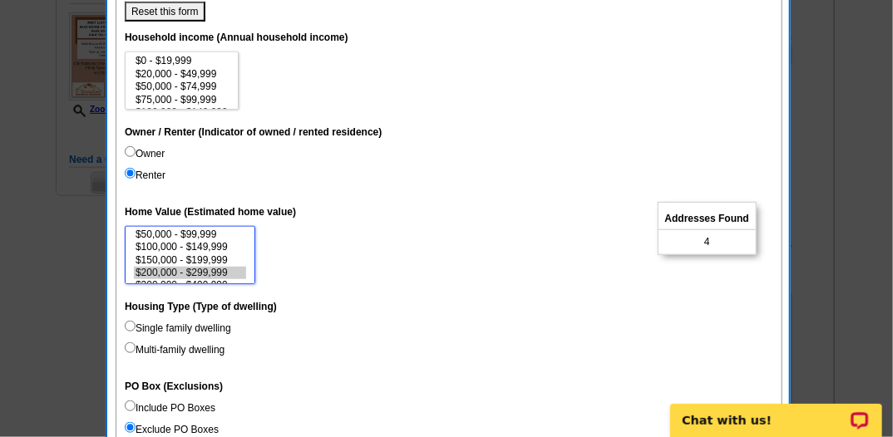
scroll to position [53, 0]
click at [175, 256] on option "$300,000 - $499,999" at bounding box center [190, 259] width 112 height 12
click at [179, 268] on option "$500,000 - $999,999" at bounding box center [190, 272] width 112 height 12
click at [194, 255] on option "$1,000,000 - $2,999,999" at bounding box center [190, 261] width 112 height 12
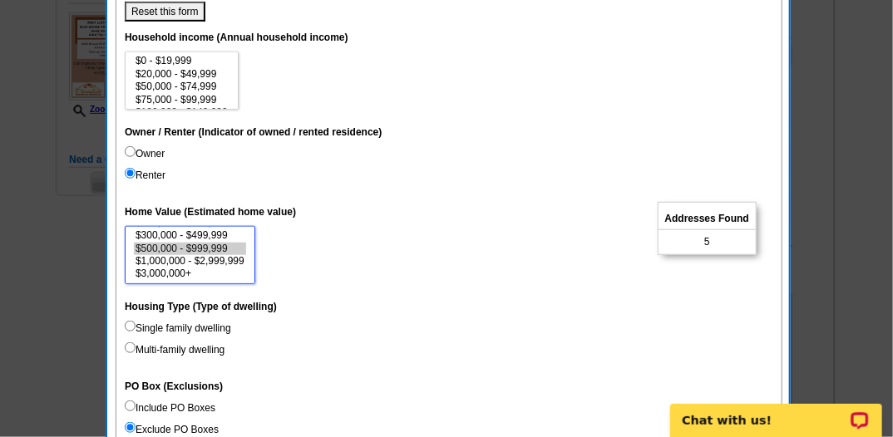
click at [187, 243] on option "$500,000 - $999,999" at bounding box center [190, 249] width 112 height 12
select select "300000-499999"
click at [184, 235] on option "$300,000 - $499,999" at bounding box center [190, 235] width 112 height 12
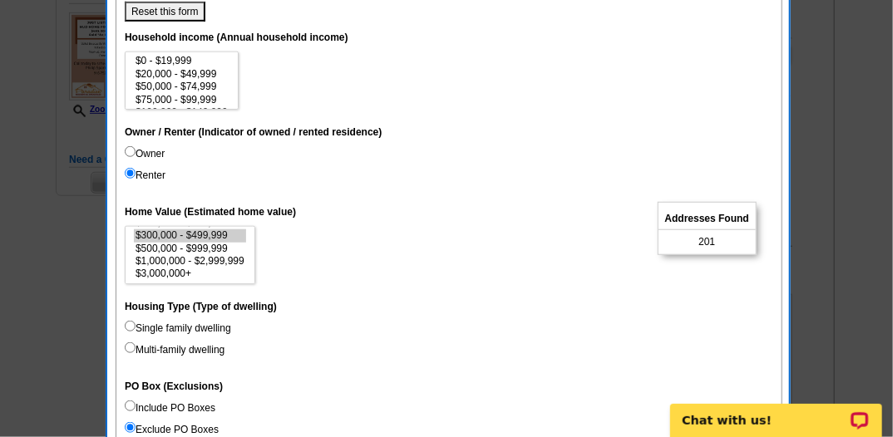
click at [130, 346] on input "Multi-family dwelling" at bounding box center [130, 347] width 11 height 11
radio input "true"
click at [130, 322] on input "Single family dwelling" at bounding box center [130, 326] width 11 height 11
radio input "true"
click at [478, 258] on dd "$1,000 - $24,999 $25,000 - $49,999 $50,000 - $99,999 $100,000 - $149,999 $150,0…" at bounding box center [449, 255] width 648 height 58
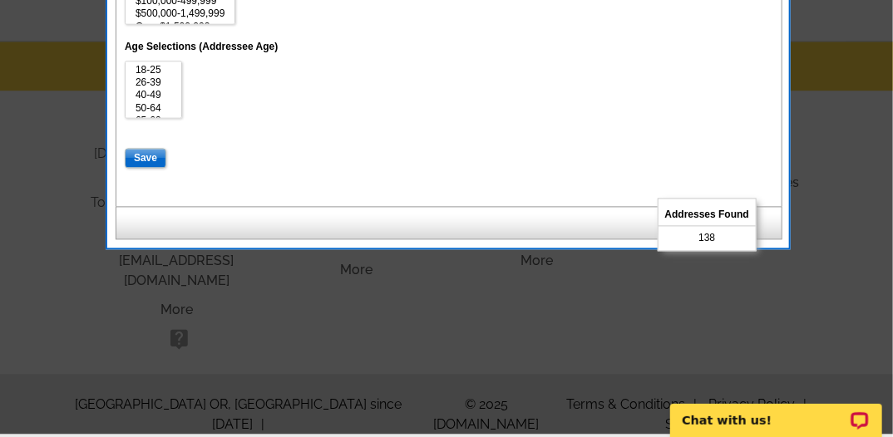
scroll to position [1158, 0]
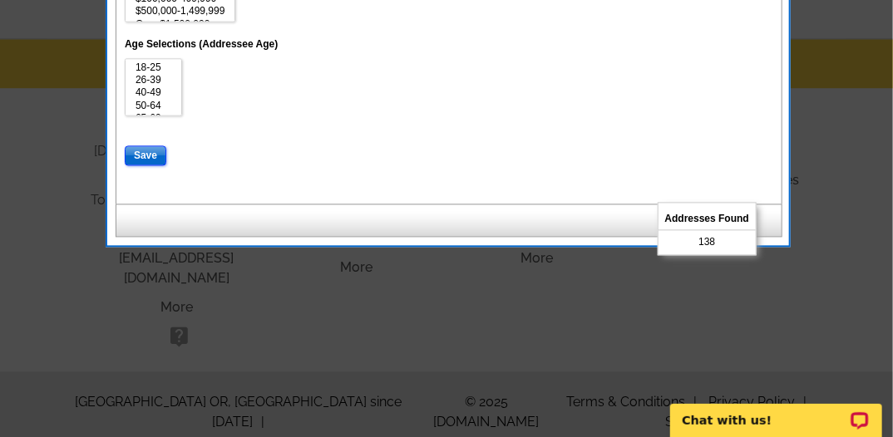
click at [140, 156] on input "Save" at bounding box center [146, 155] width 42 height 20
select select
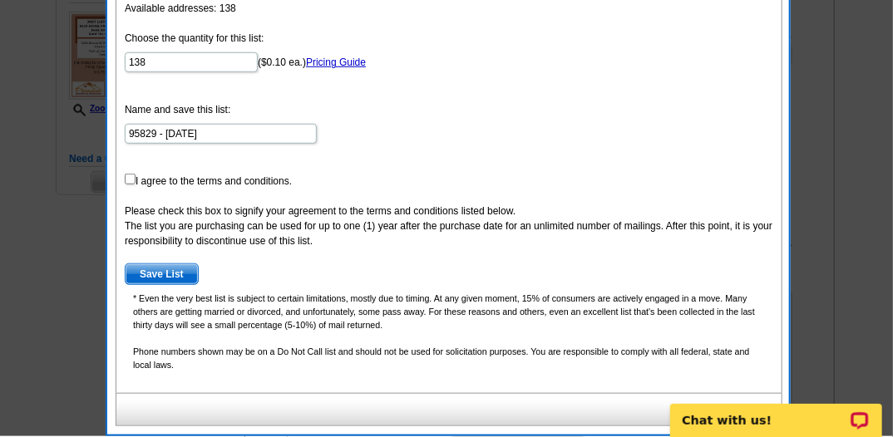
scroll to position [387, 0]
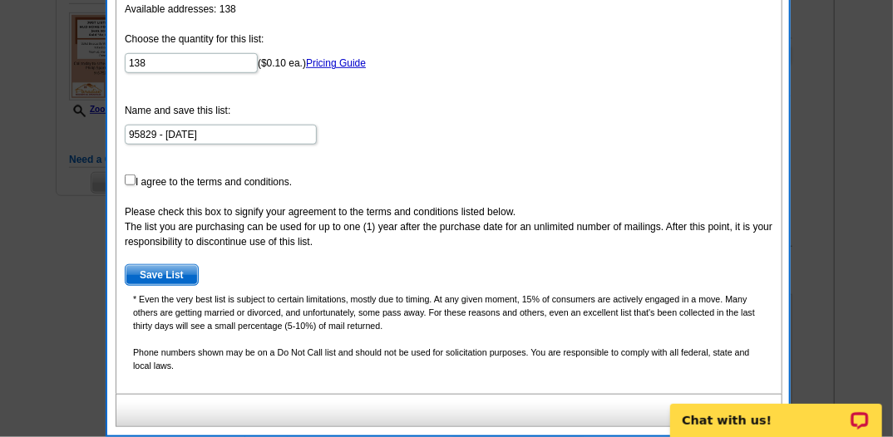
click at [135, 177] on form "Choose the quantity for this list: 138 ($0.10 ea.) Pricing Guide Name and save …" at bounding box center [449, 159] width 648 height 254
click at [127, 183] on input "checkbox" at bounding box center [130, 180] width 11 height 11
checkbox input "true"
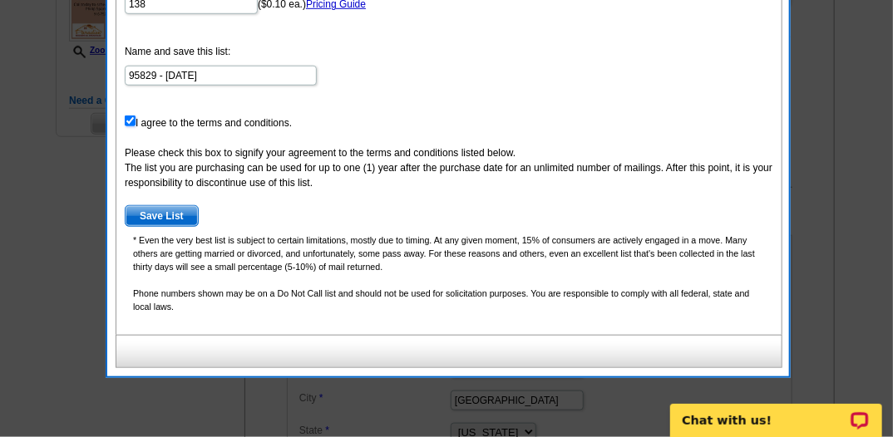
scroll to position [445, 0]
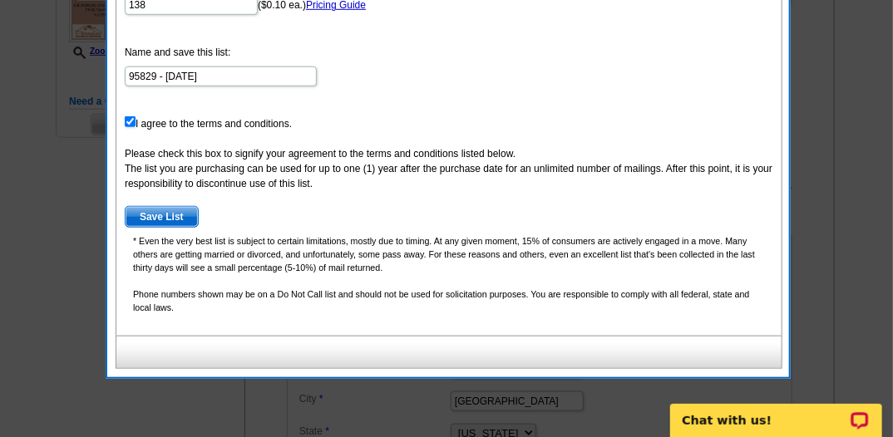
click at [172, 214] on span "Save List" at bounding box center [161, 217] width 72 height 20
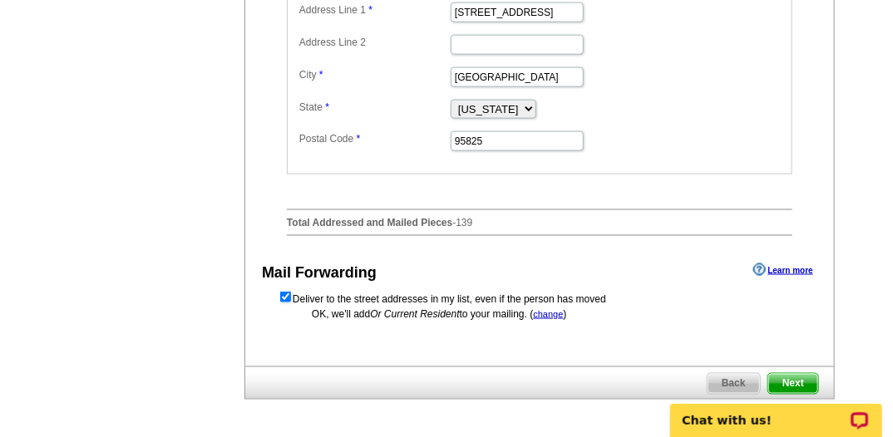
scroll to position [770, 0]
click at [485, 150] on input "95825" at bounding box center [516, 140] width 133 height 20
type input "95826"
click at [410, 145] on label "Postal Code" at bounding box center [374, 137] width 150 height 15
click at [450, 150] on input "95826" at bounding box center [516, 140] width 133 height 20
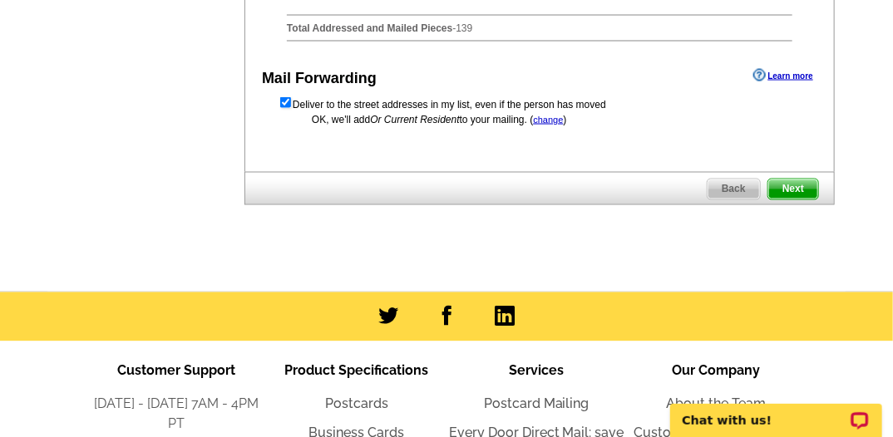
scroll to position [964, 0]
click at [782, 199] on span "Next" at bounding box center [793, 189] width 50 height 20
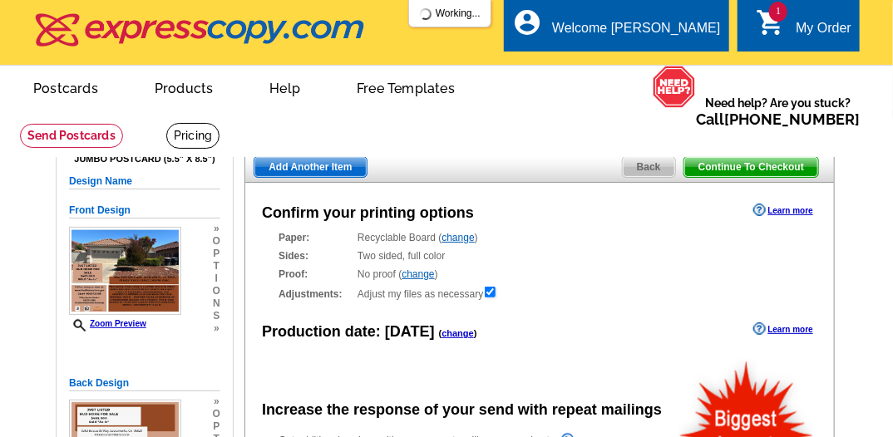
radio input "false"
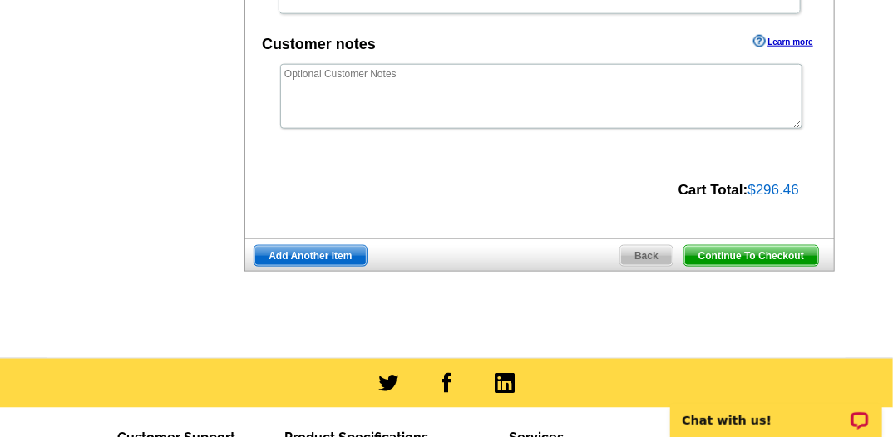
scroll to position [656, 0]
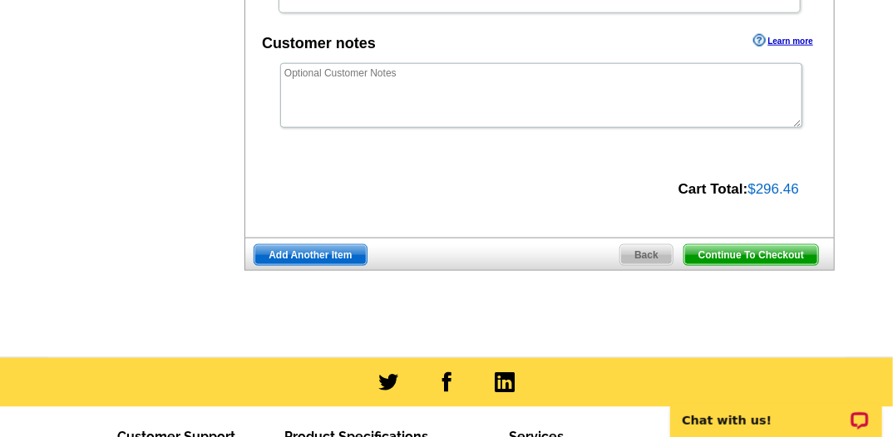
click at [734, 250] on span "Continue To Checkout" at bounding box center [751, 255] width 134 height 20
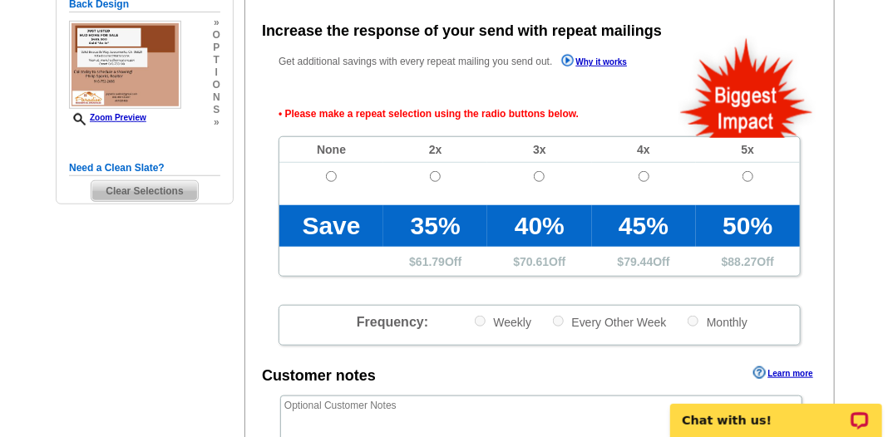
scroll to position [372, 0]
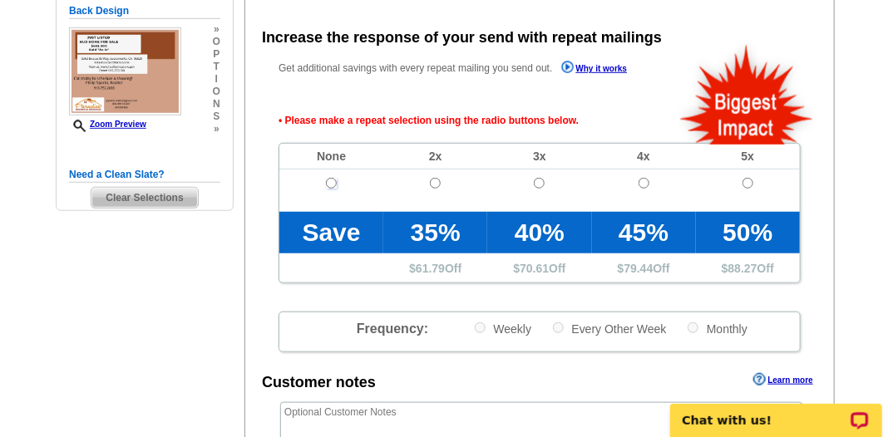
click at [330, 179] on input "radio" at bounding box center [331, 183] width 11 height 11
radio input "true"
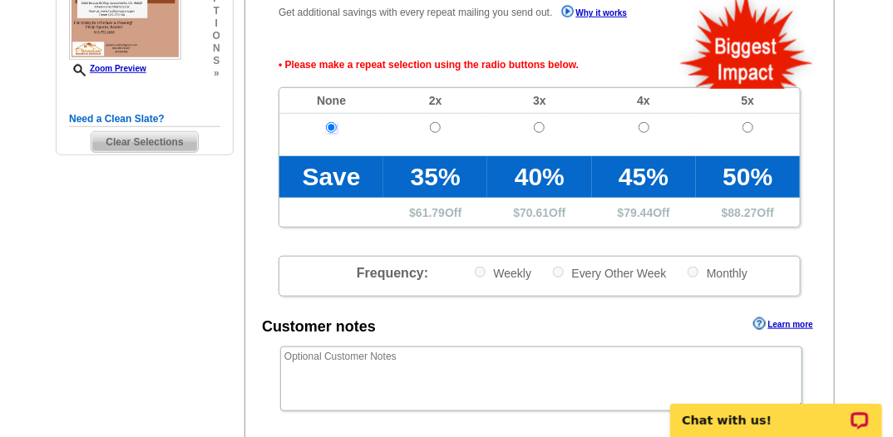
scroll to position [429, 0]
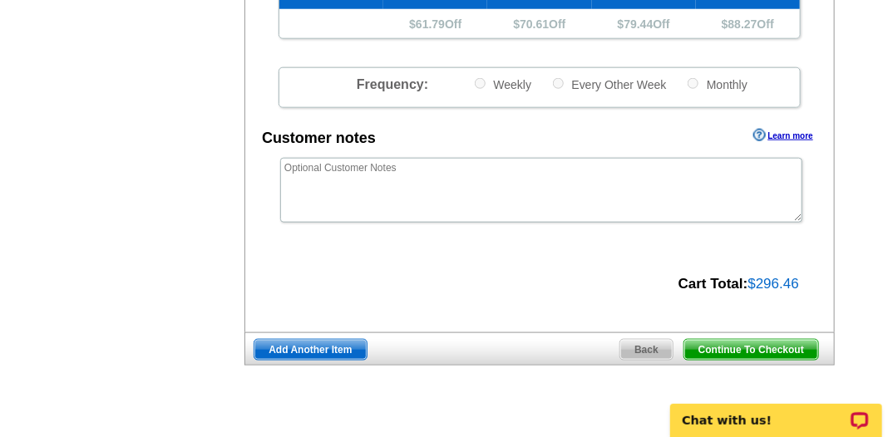
drag, startPoint x: 741, startPoint y: 342, endPoint x: 734, endPoint y: 334, distance: 11.2
click at [740, 342] on span "Continue To Checkout" at bounding box center [751, 350] width 134 height 20
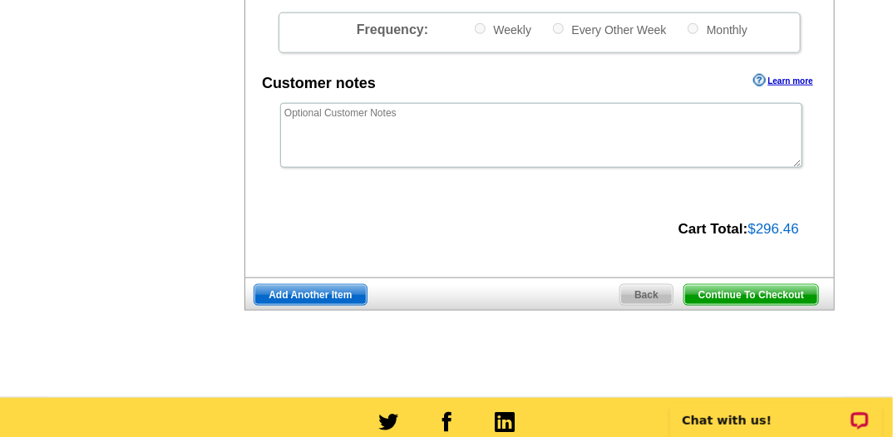
scroll to position [562, 0]
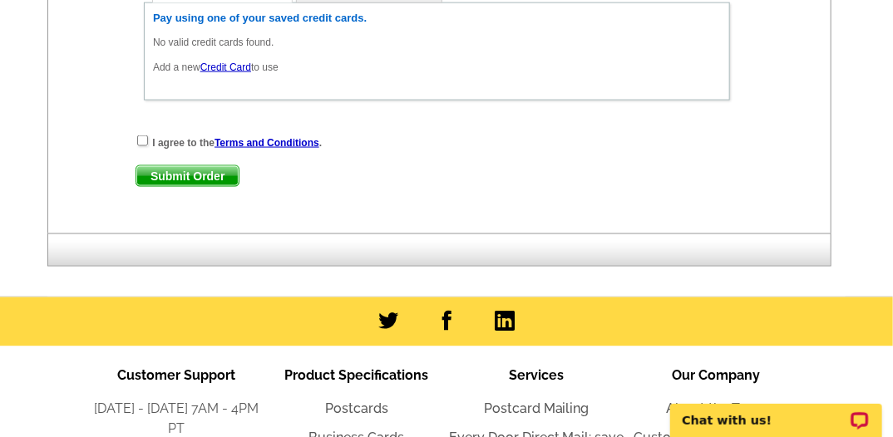
scroll to position [870, 0]
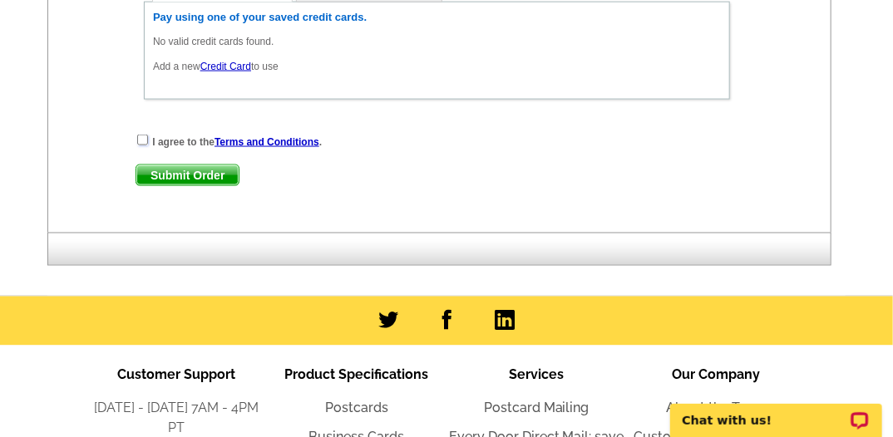
click at [139, 135] on input "checkbox" at bounding box center [142, 140] width 11 height 11
checkbox input "true"
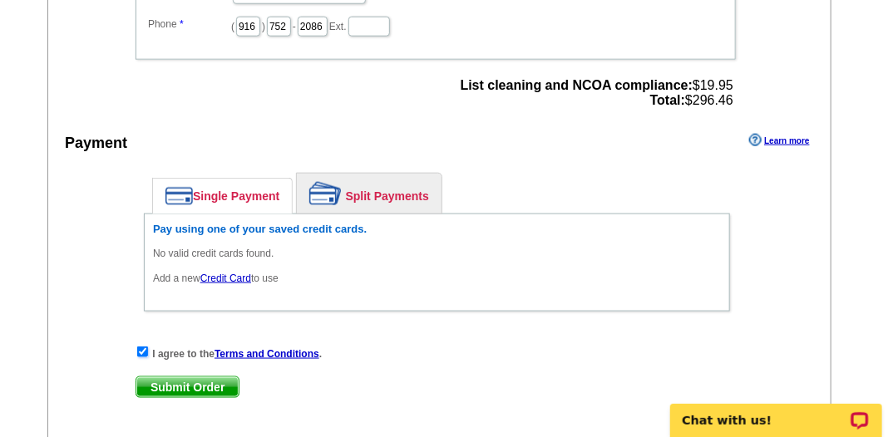
scroll to position [658, 0]
click at [202, 377] on span "Submit Order" at bounding box center [187, 387] width 102 height 20
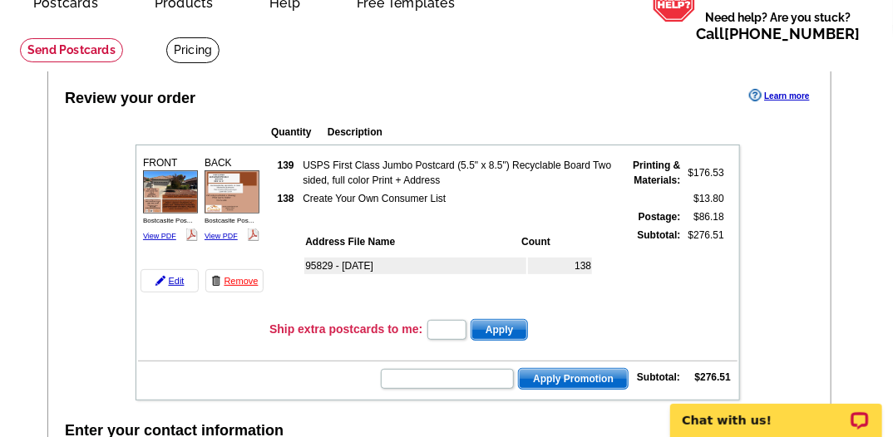
scroll to position [85, 0]
